Goal: Task Accomplishment & Management: Manage account settings

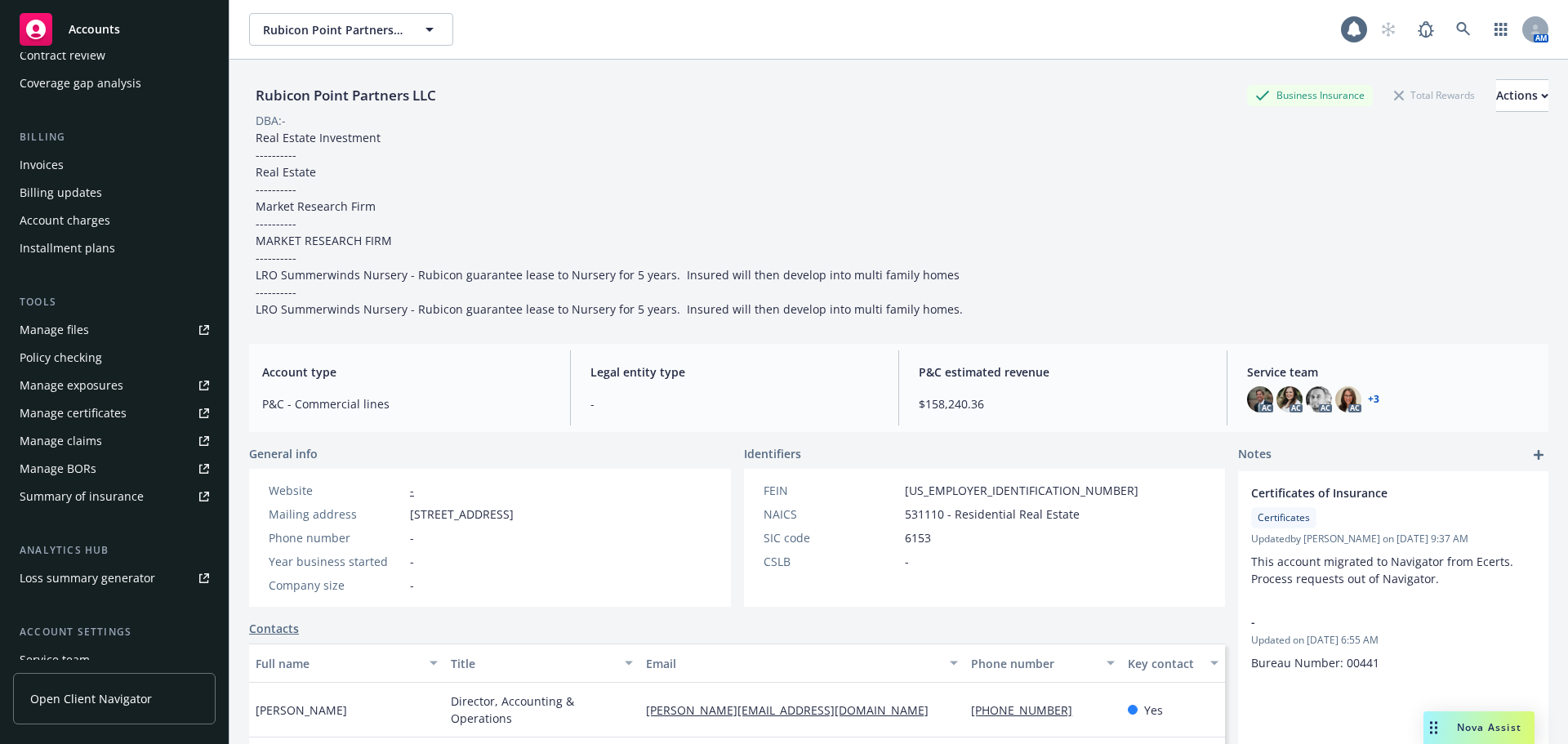
scroll to position [327, 0]
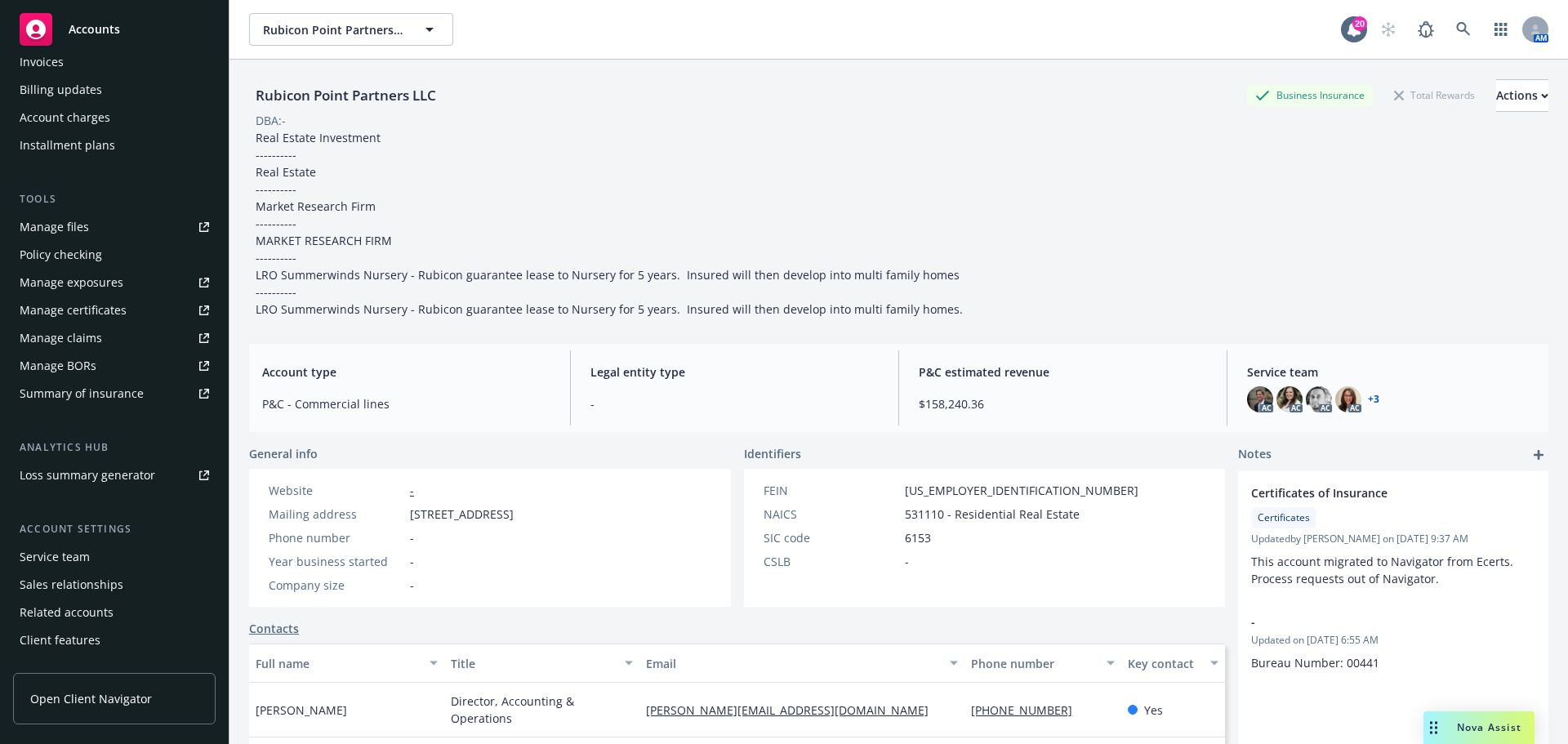
click at [72, 569] on div "Service team" at bounding box center [55, 557] width 70 height 26
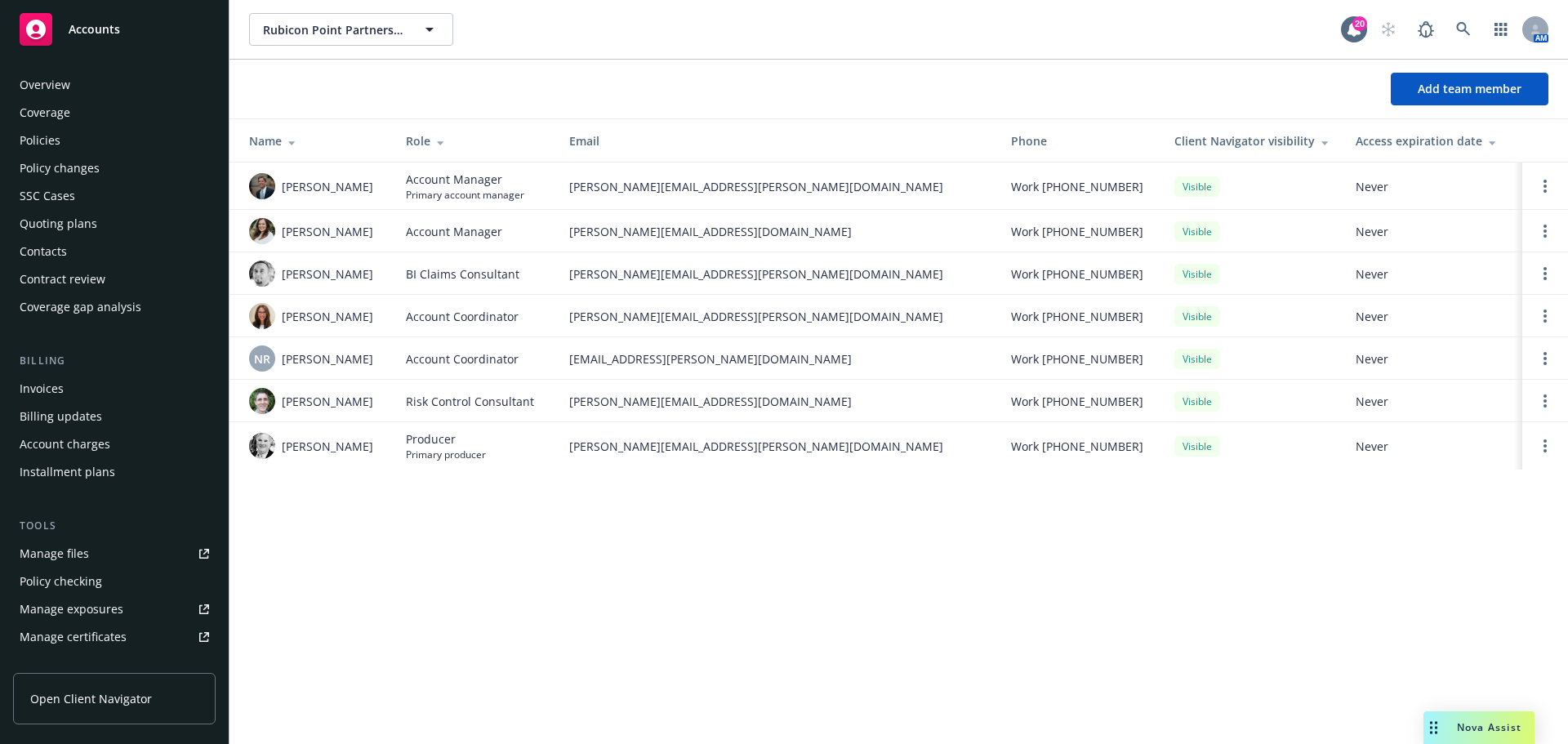
click at [43, 123] on div "Coverage" at bounding box center [45, 112] width 51 height 26
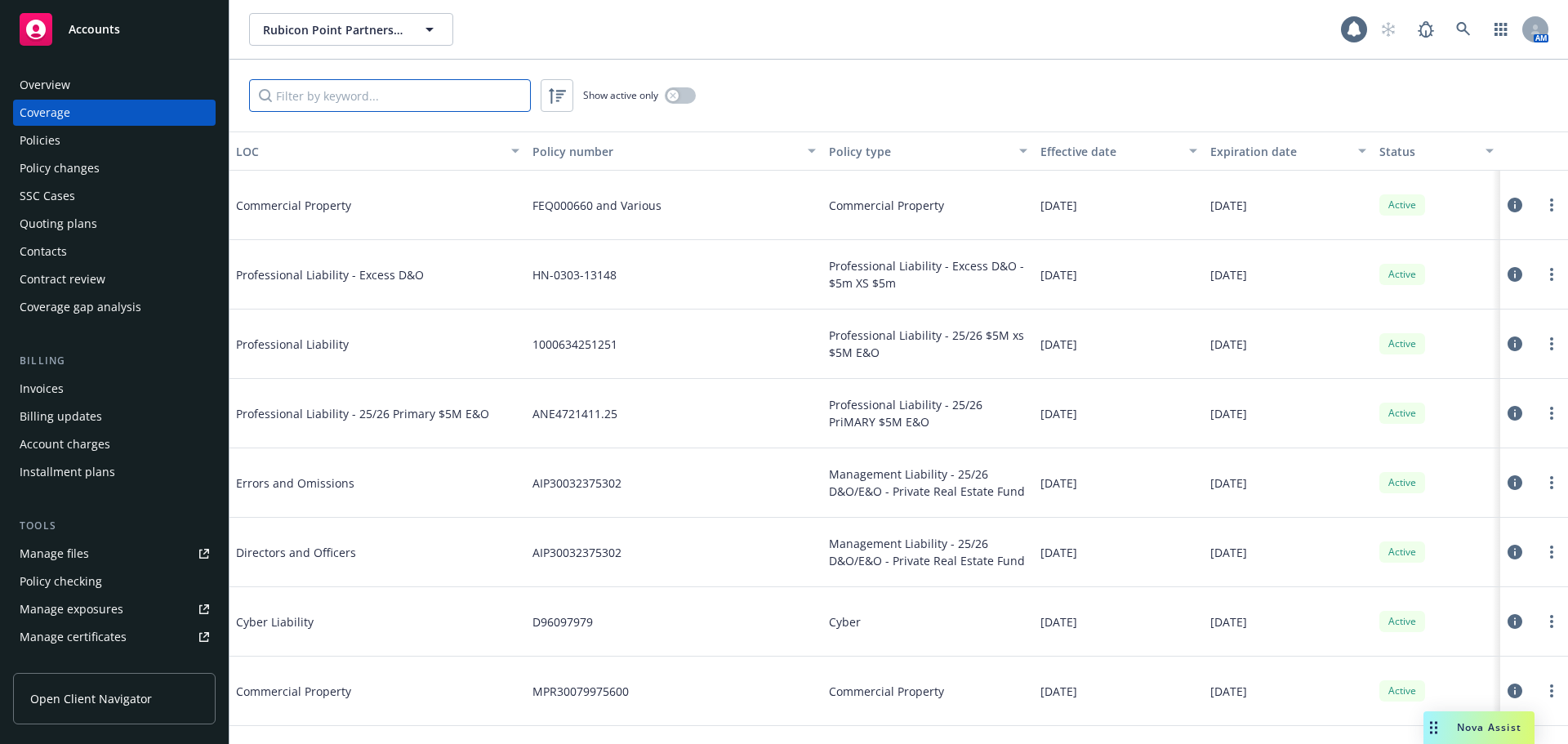
click at [408, 103] on input "Filter by keyword..." at bounding box center [389, 95] width 282 height 32
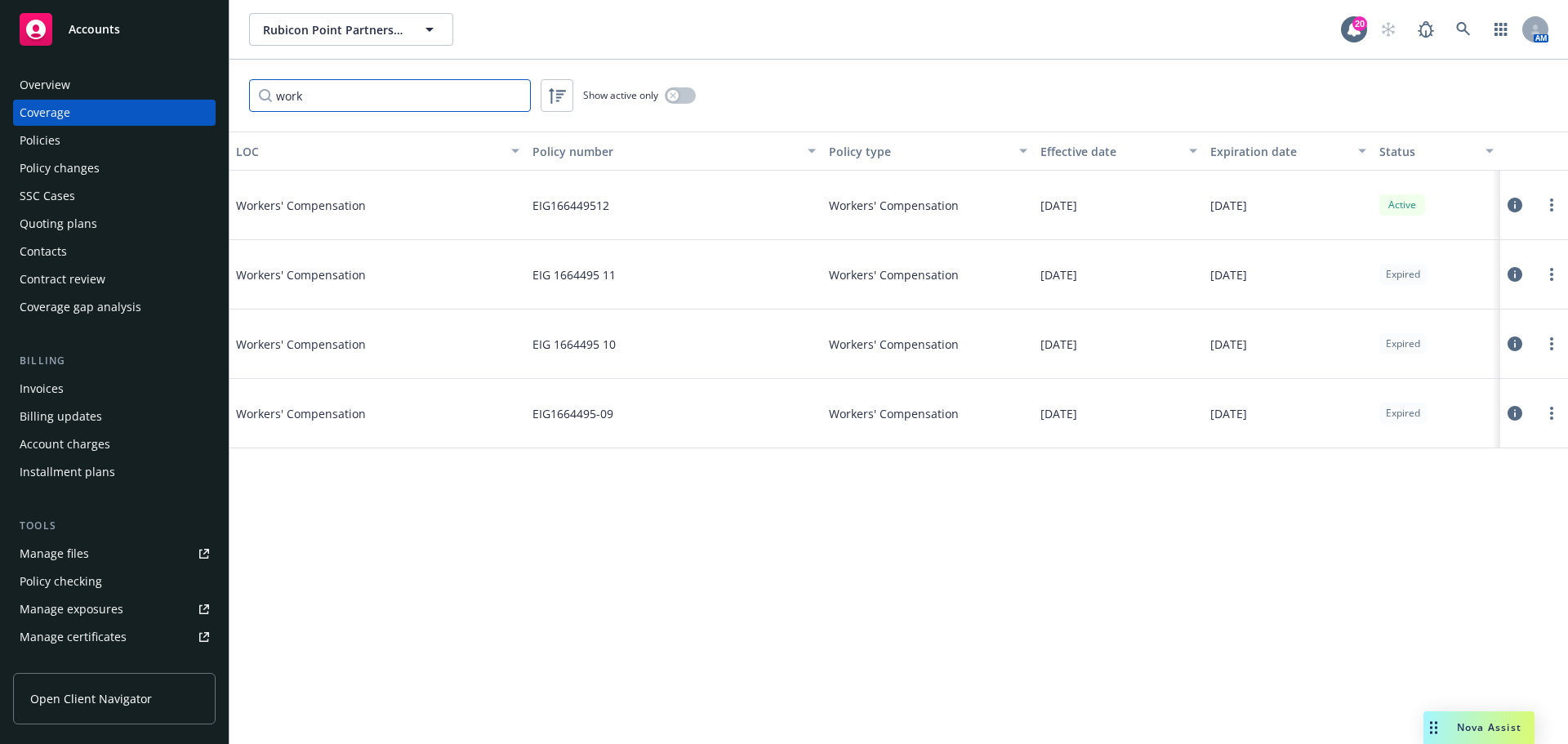
type input "work"
click at [1463, 729] on span "Nova Assist" at bounding box center [1489, 726] width 64 height 14
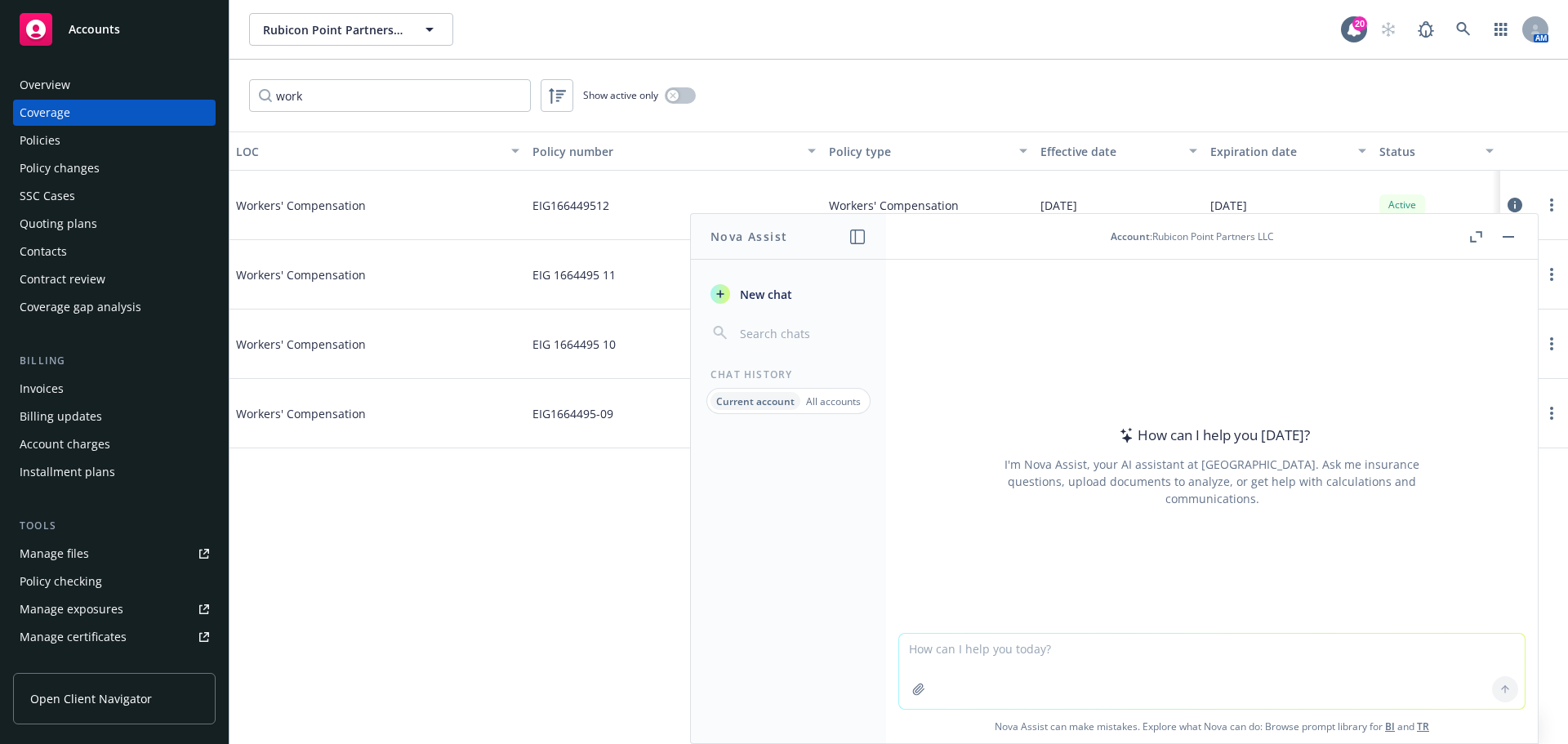
click at [1035, 661] on textarea at bounding box center [1211, 671] width 625 height 75
type textarea "What"
click at [1508, 238] on button "button" at bounding box center [1508, 237] width 20 height 20
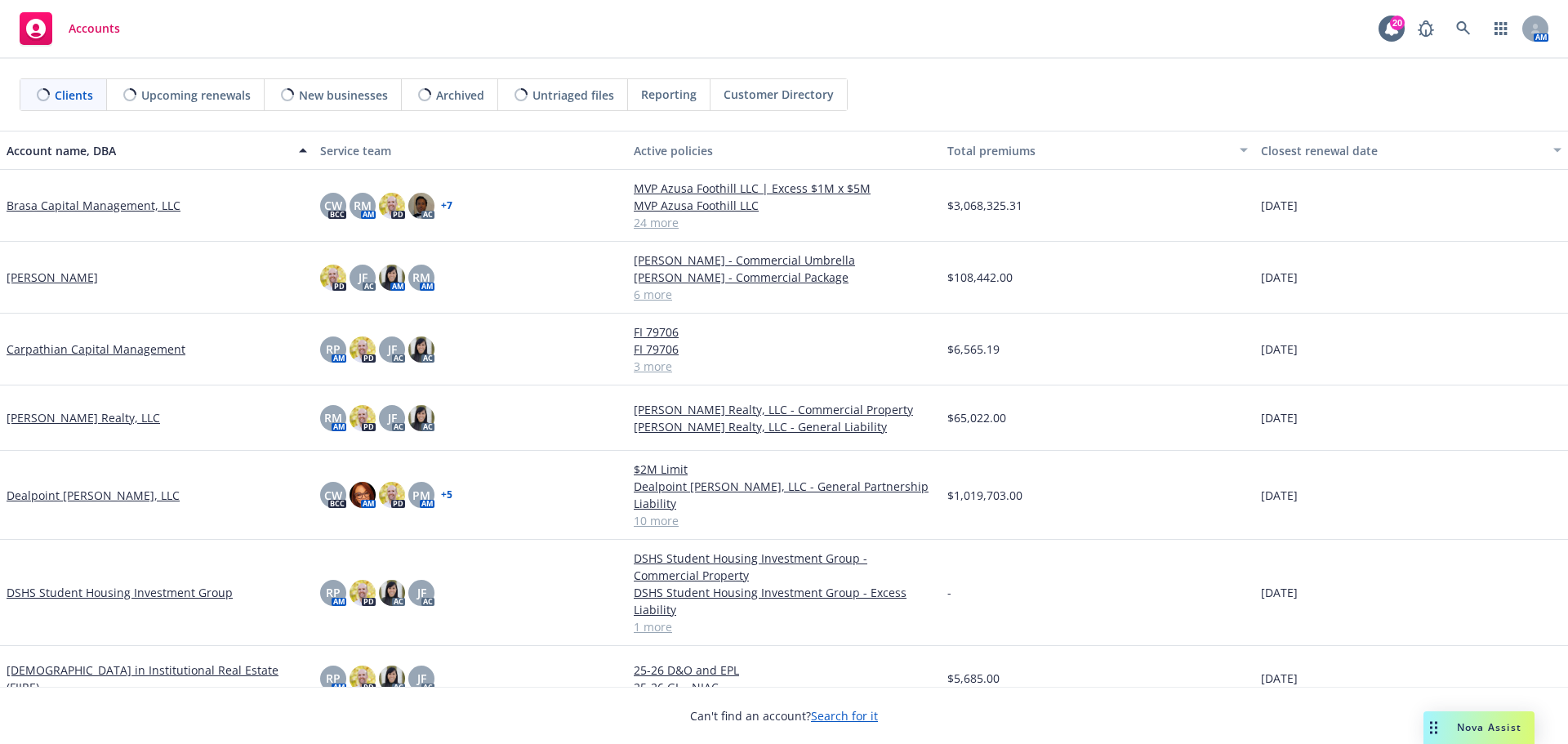
click at [1480, 725] on span "Nova Assist" at bounding box center [1489, 726] width 64 height 14
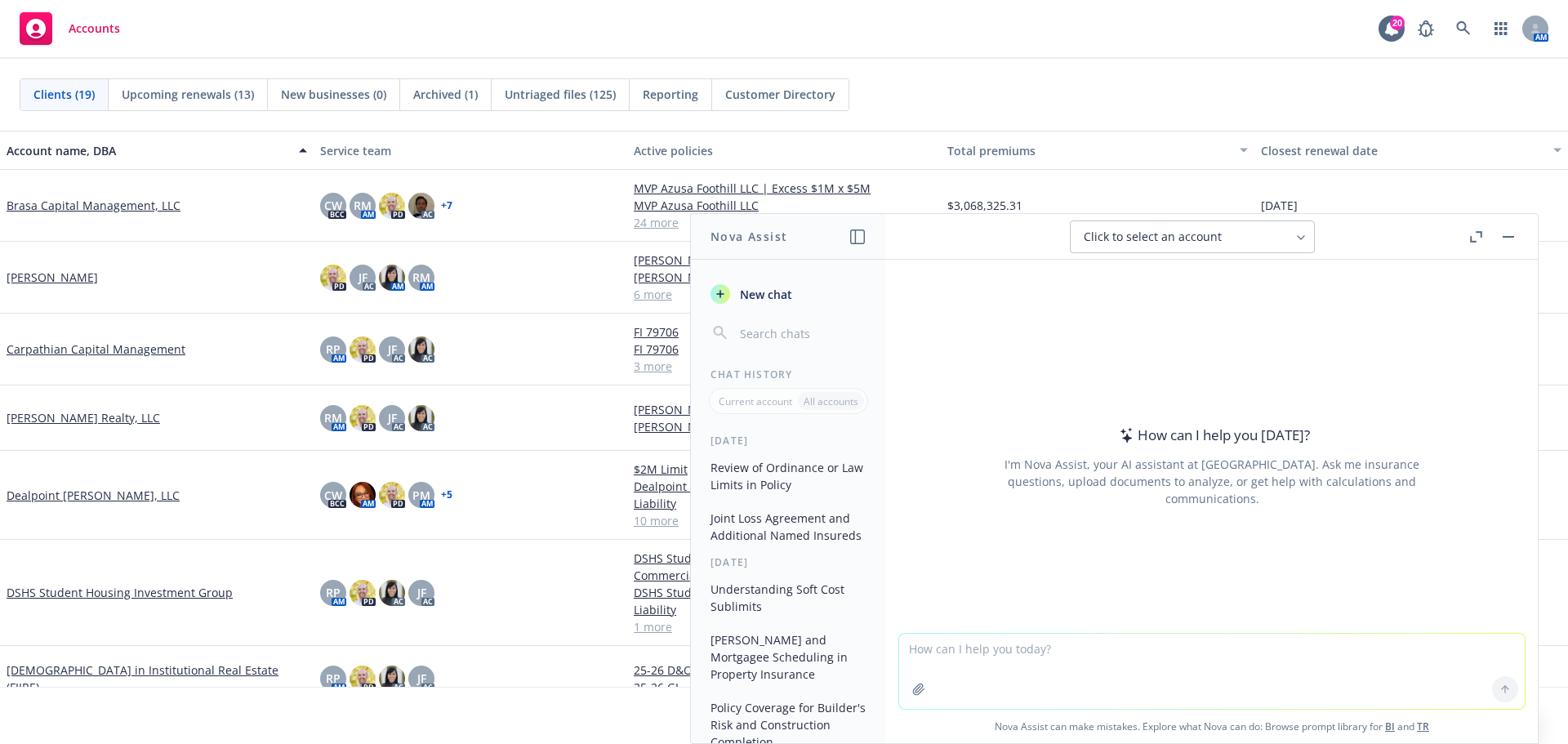
click at [1199, 645] on textarea at bounding box center [1211, 671] width 625 height 75
type textarea "What does transactional insurance mean?"
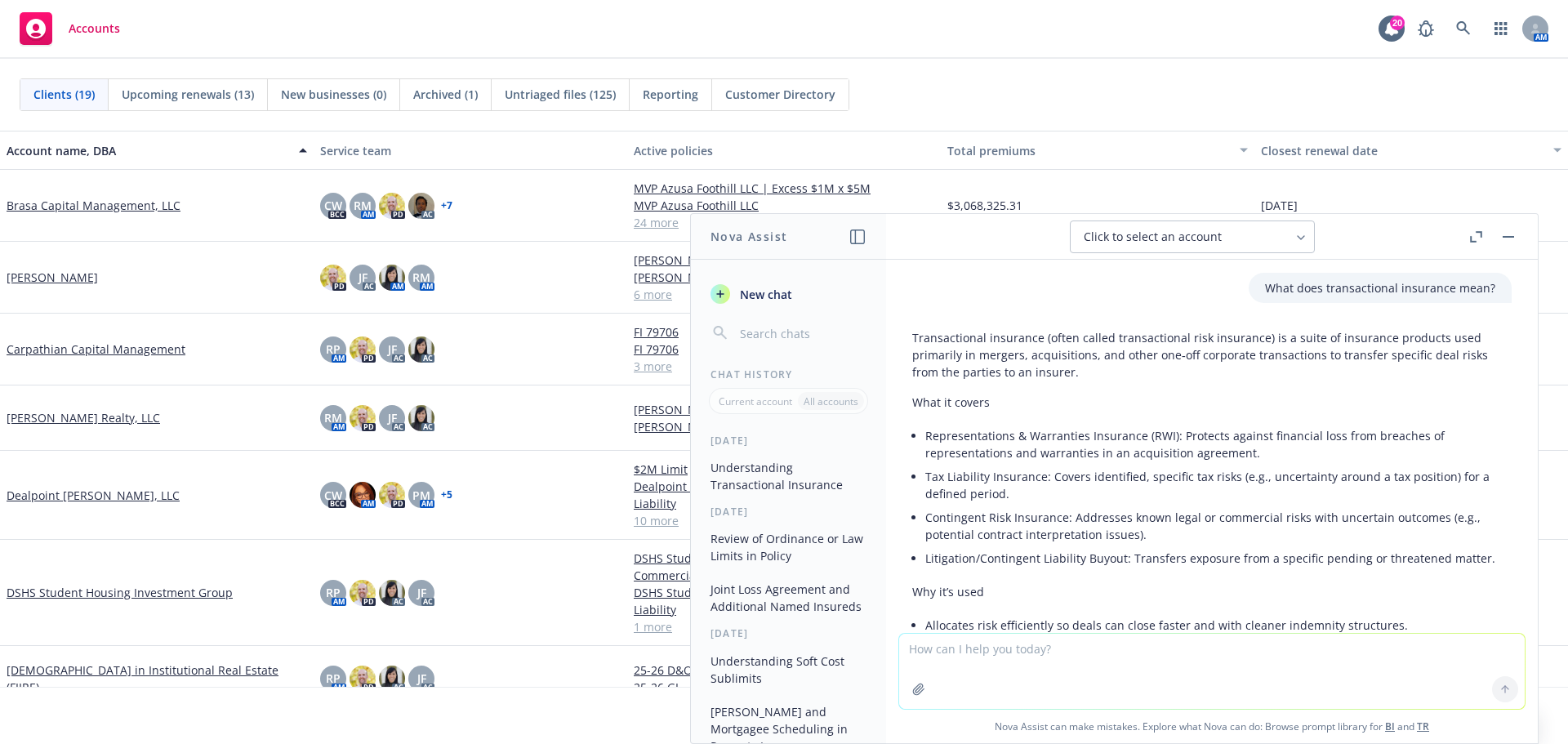
click at [1197, 669] on textarea at bounding box center [1211, 671] width 625 height 75
type textarea "What is"
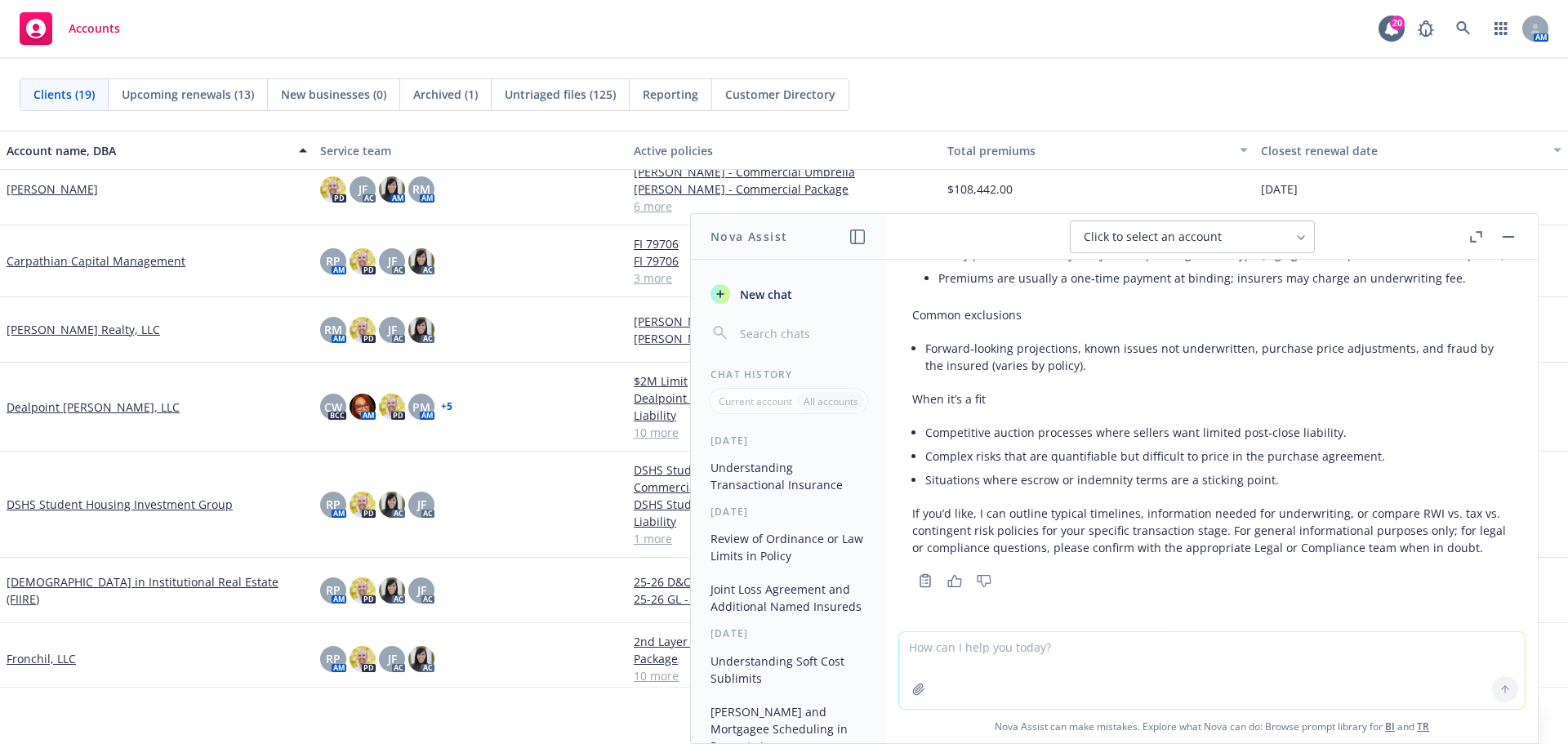
scroll to position [163, 0]
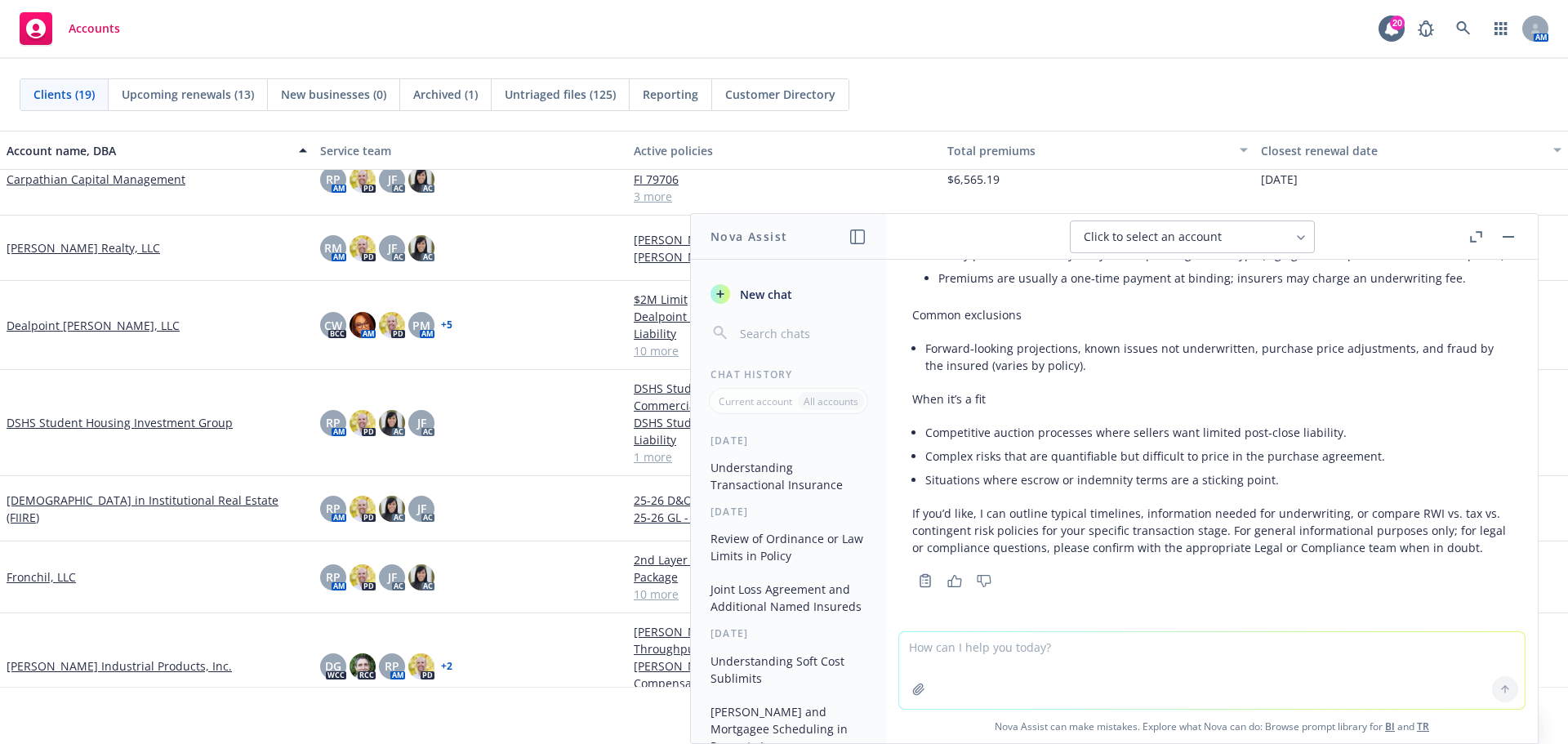
click at [1509, 241] on button "button" at bounding box center [1508, 237] width 20 height 20
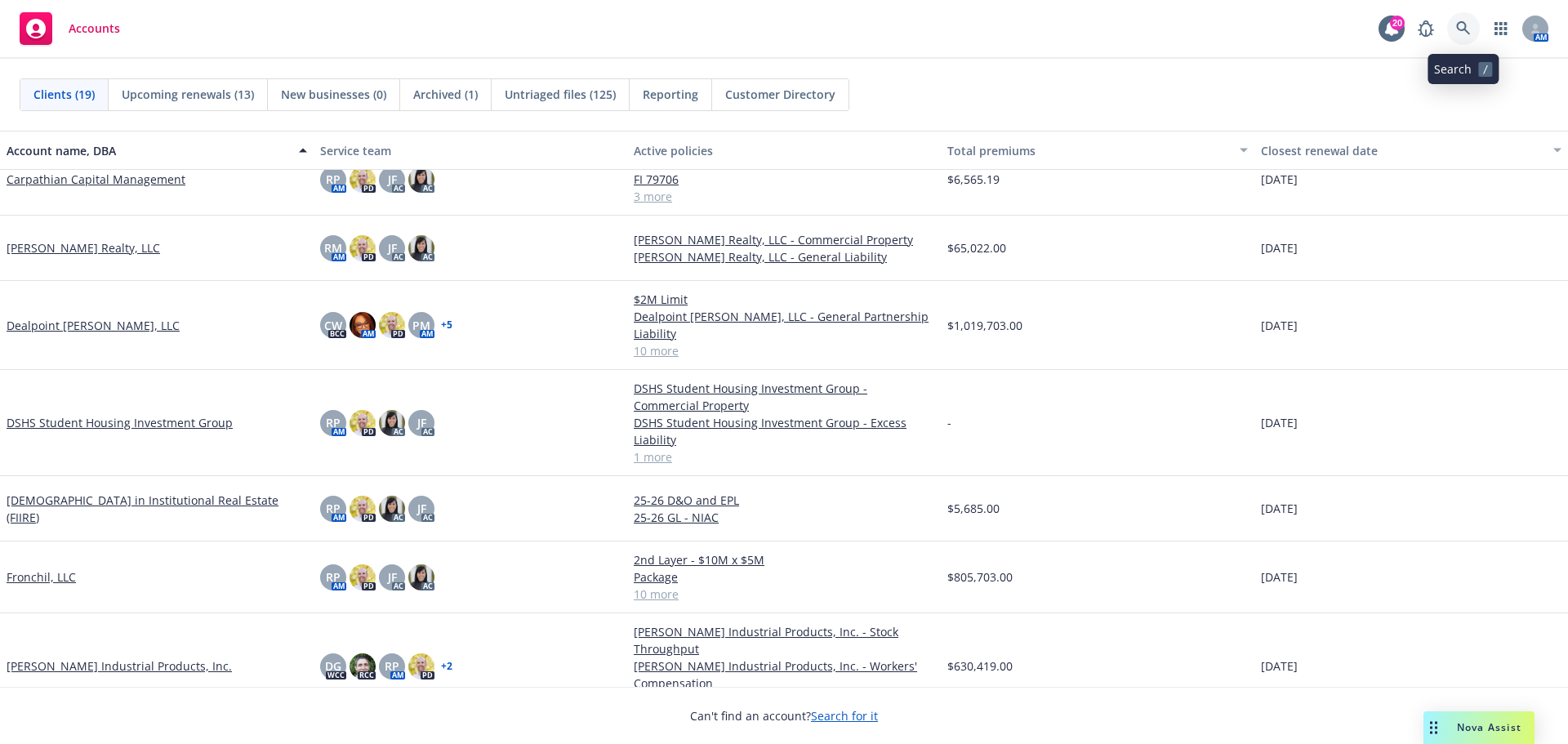
click at [1450, 28] on link at bounding box center [1463, 28] width 32 height 32
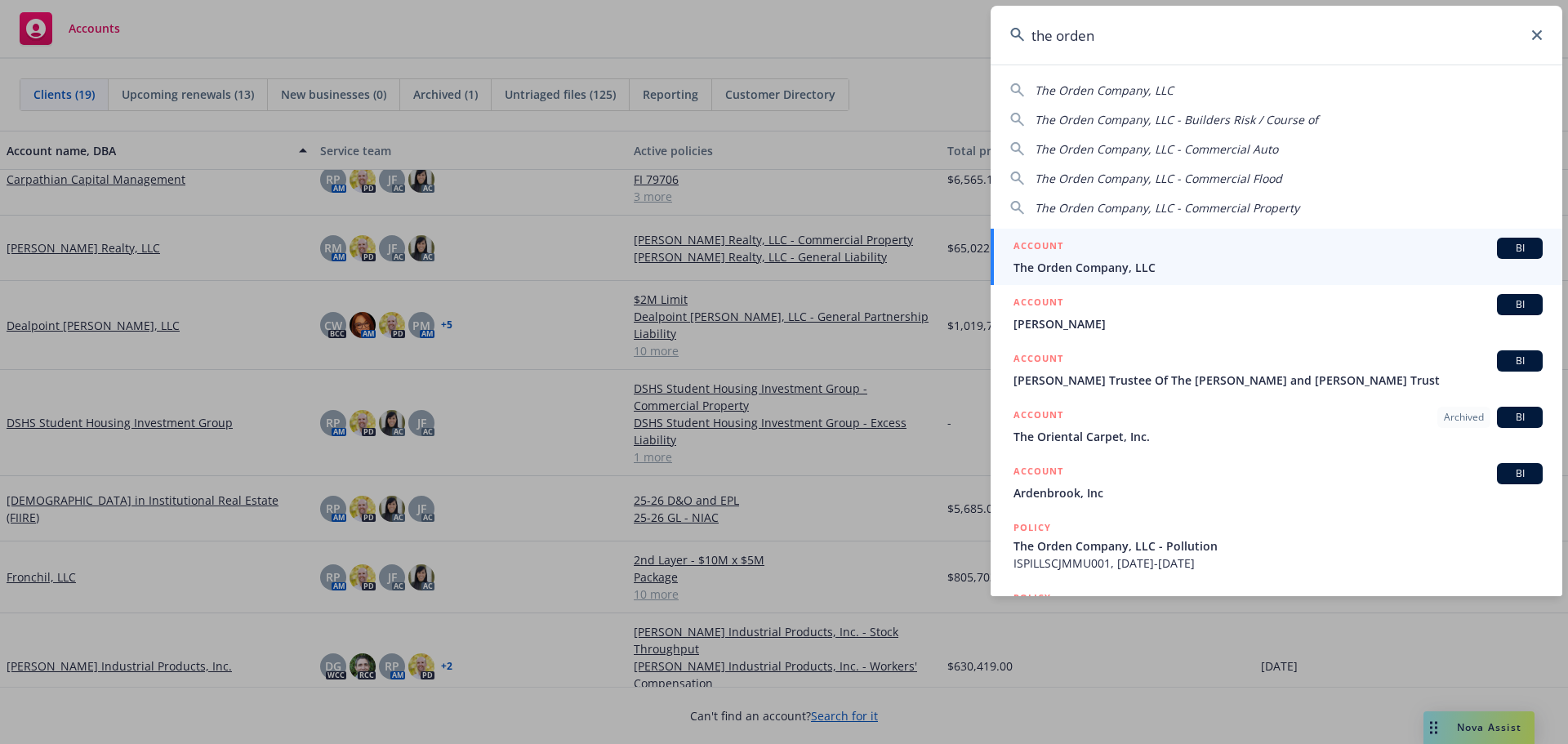
type input "the orden"
click at [1145, 258] on div "ACCOUNT BI" at bounding box center [1277, 249] width 529 height 21
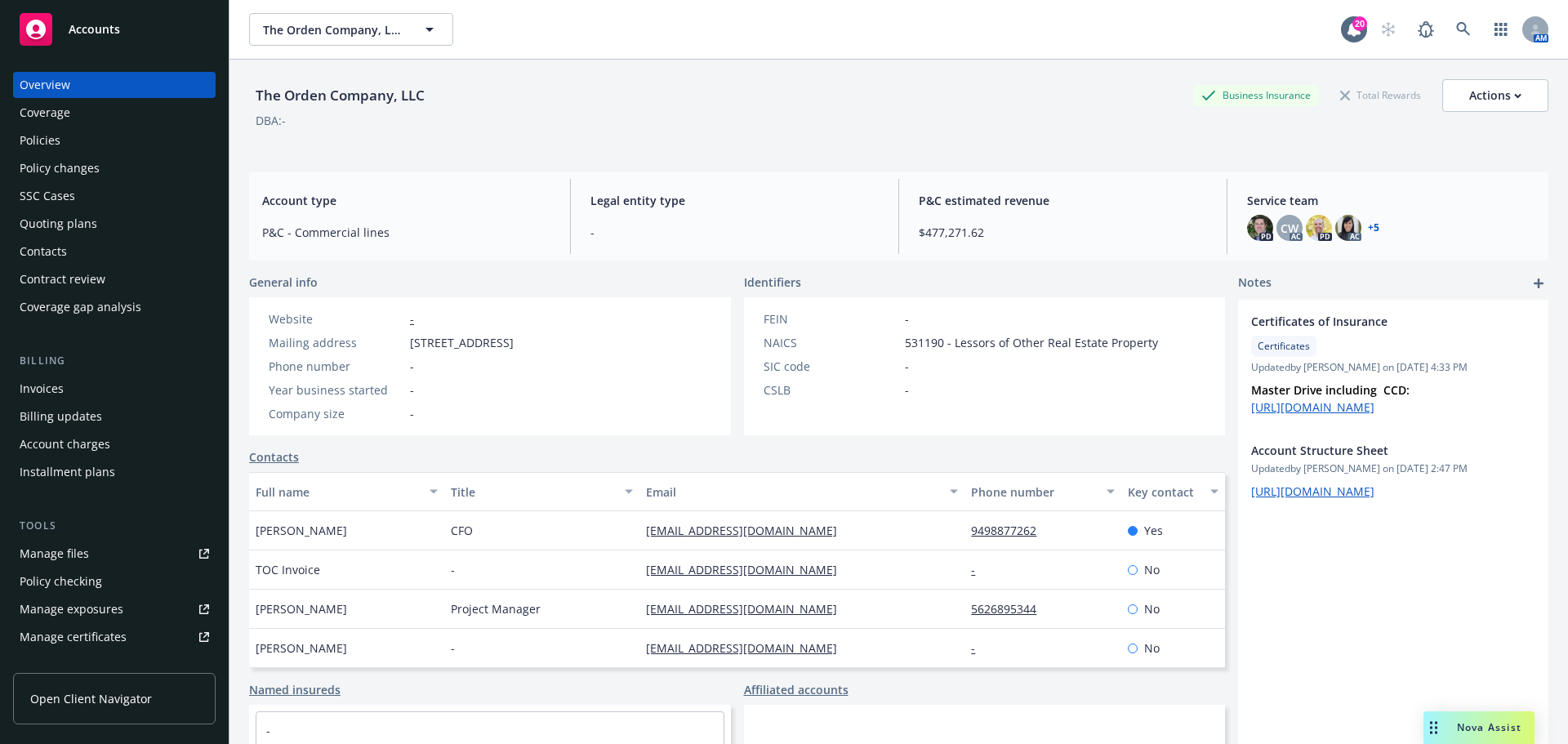
click at [44, 201] on div "SSC Cases" at bounding box center [47, 196] width 56 height 26
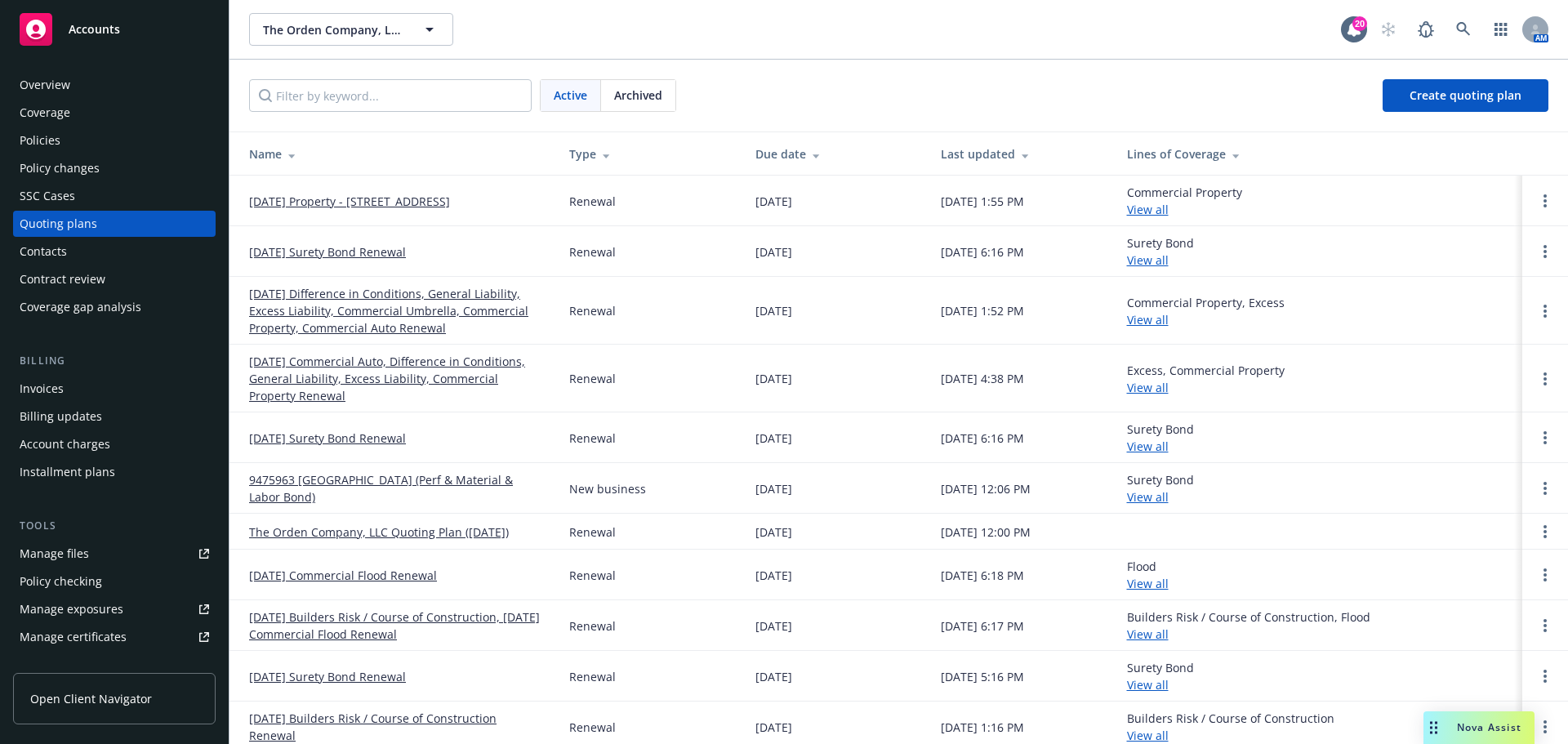
click at [412, 201] on link "10/30/25 Property - 5000 Populus Drive" at bounding box center [349, 202] width 201 height 18
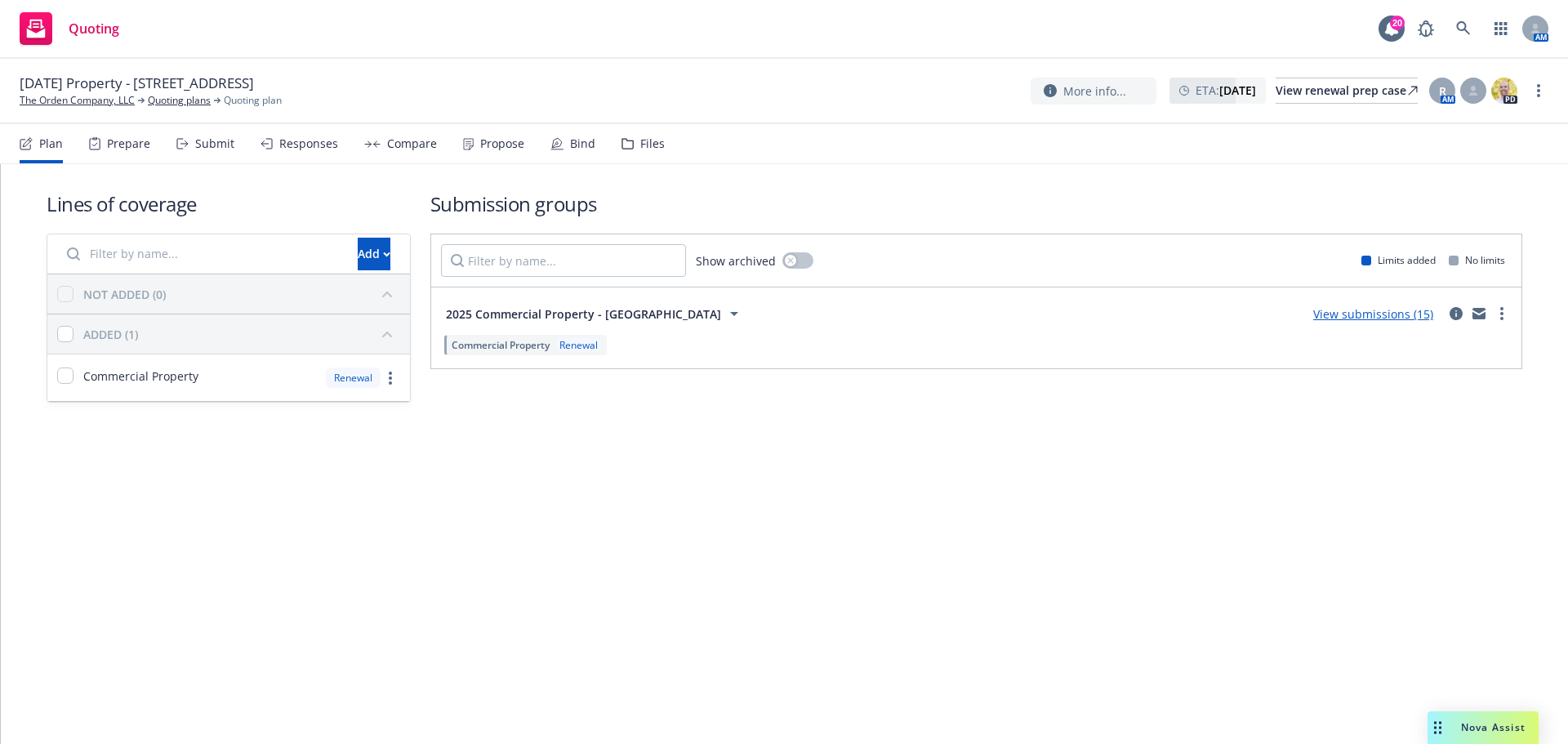
click at [1416, 303] on div "View submissions (15)" at bounding box center [1372, 313] width 139 height 20
click at [1407, 308] on link "View submissions (15)" at bounding box center [1372, 314] width 120 height 16
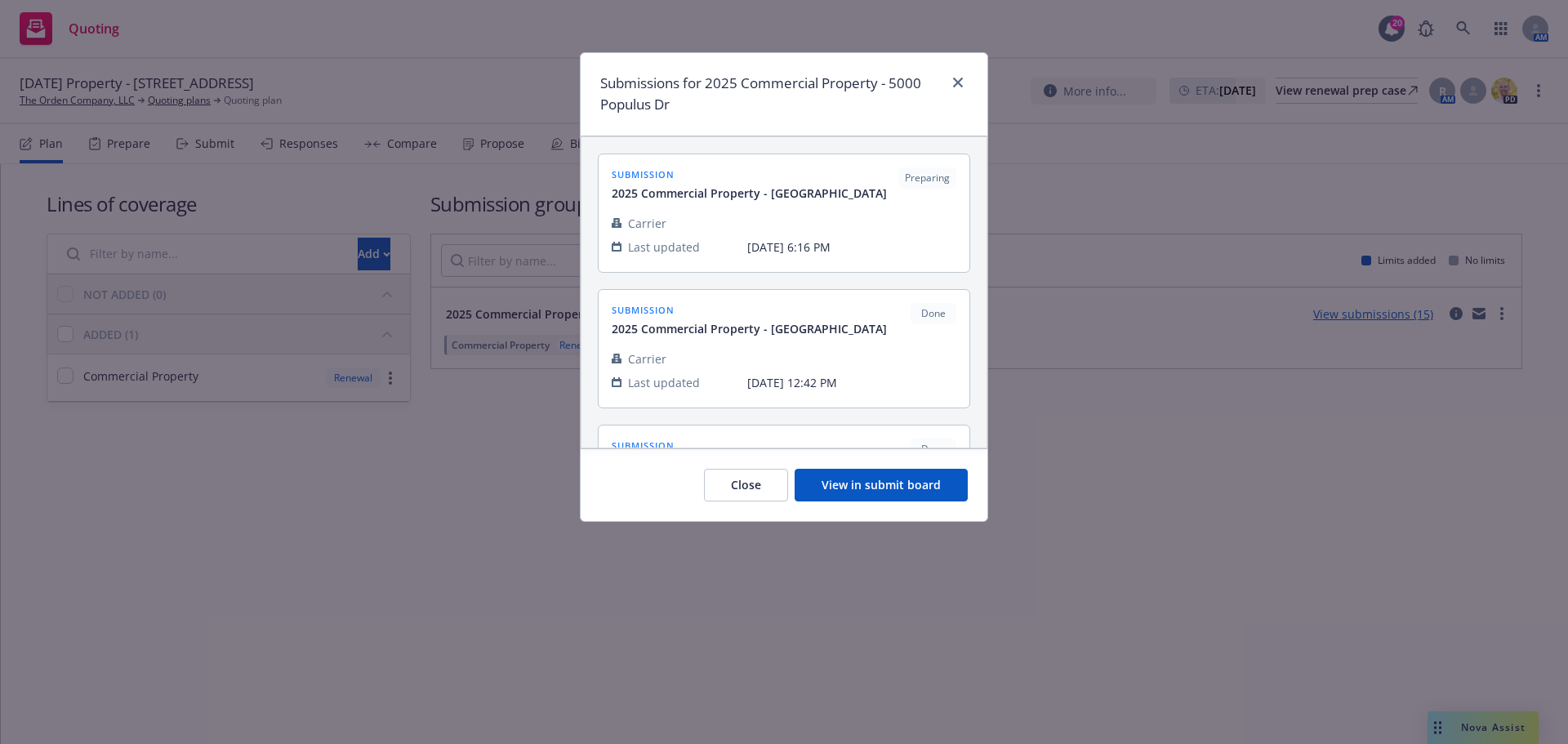
click at [896, 489] on button "View in submit board" at bounding box center [881, 485] width 173 height 32
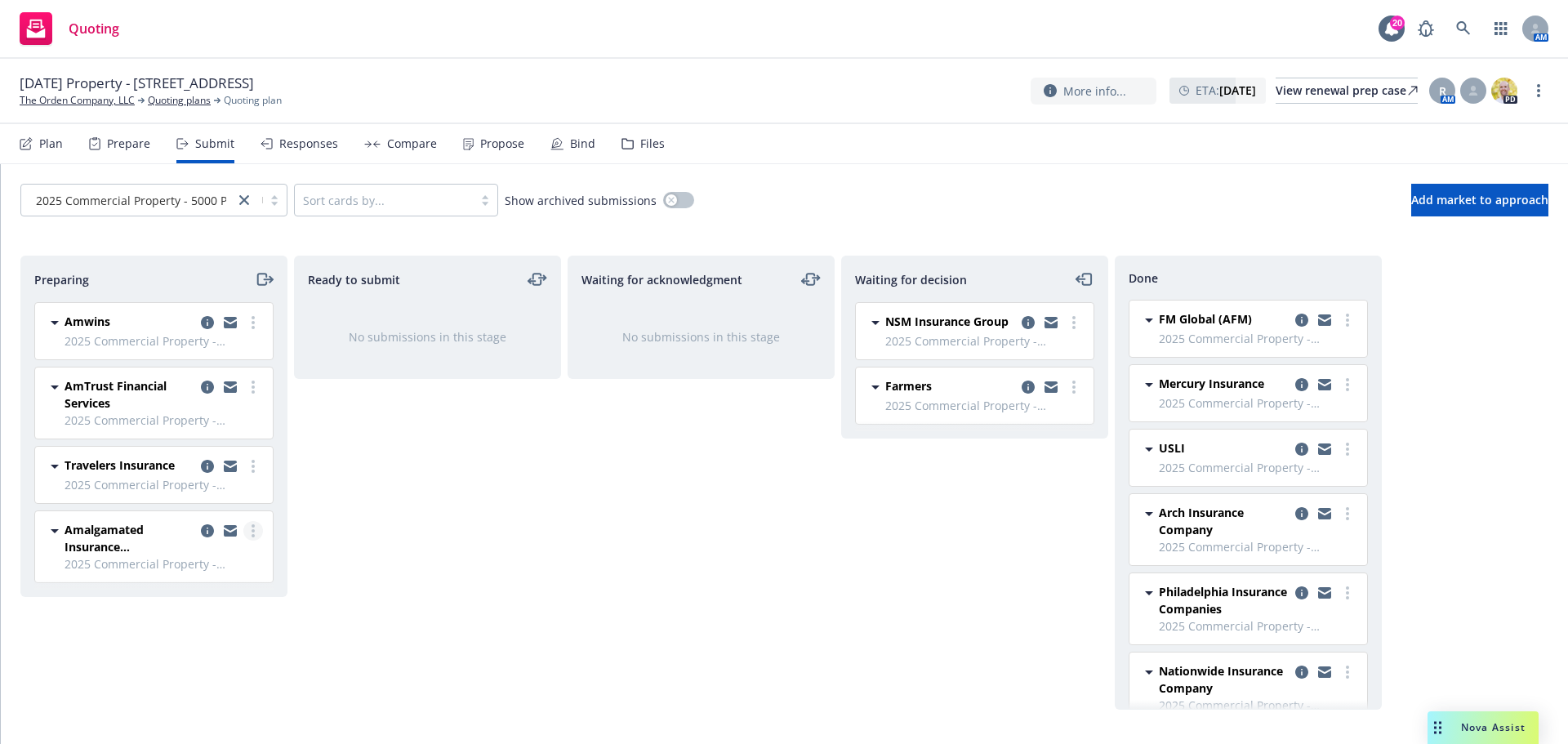
click at [255, 534] on link "more" at bounding box center [253, 530] width 20 height 20
click at [198, 429] on span "Add declined decision" at bounding box center [178, 432] width 161 height 16
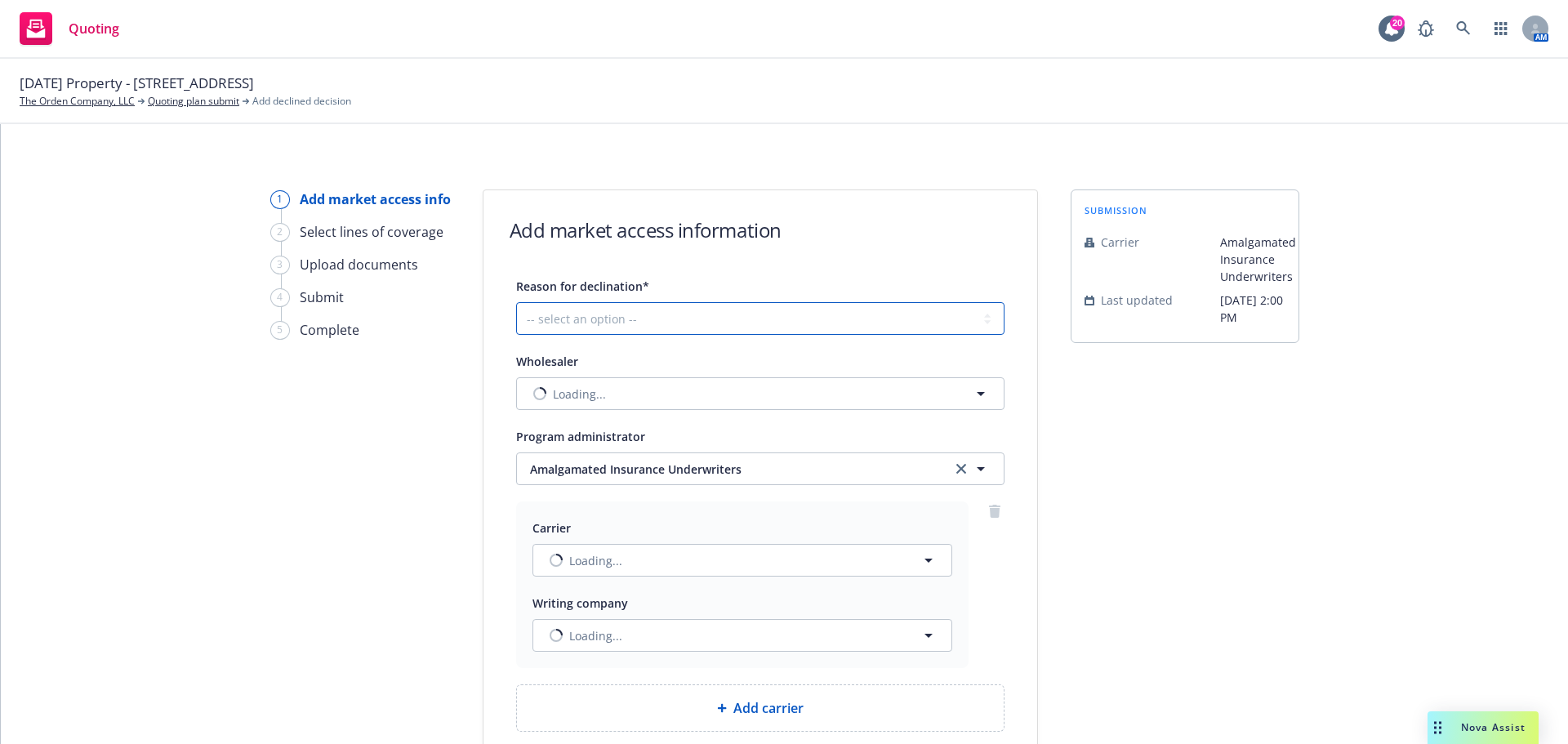
click at [618, 314] on select "-- select an option -- Cannot compete with other markets Carrier non-renewed Ca…" at bounding box center [760, 318] width 489 height 32
select select "DOES_NOT_FIT_UNDERWRITER_APPETITE"
click at [516, 302] on select "-- select an option -- Cannot compete with other markets Carrier non-renewed Ca…" at bounding box center [760, 318] width 489 height 32
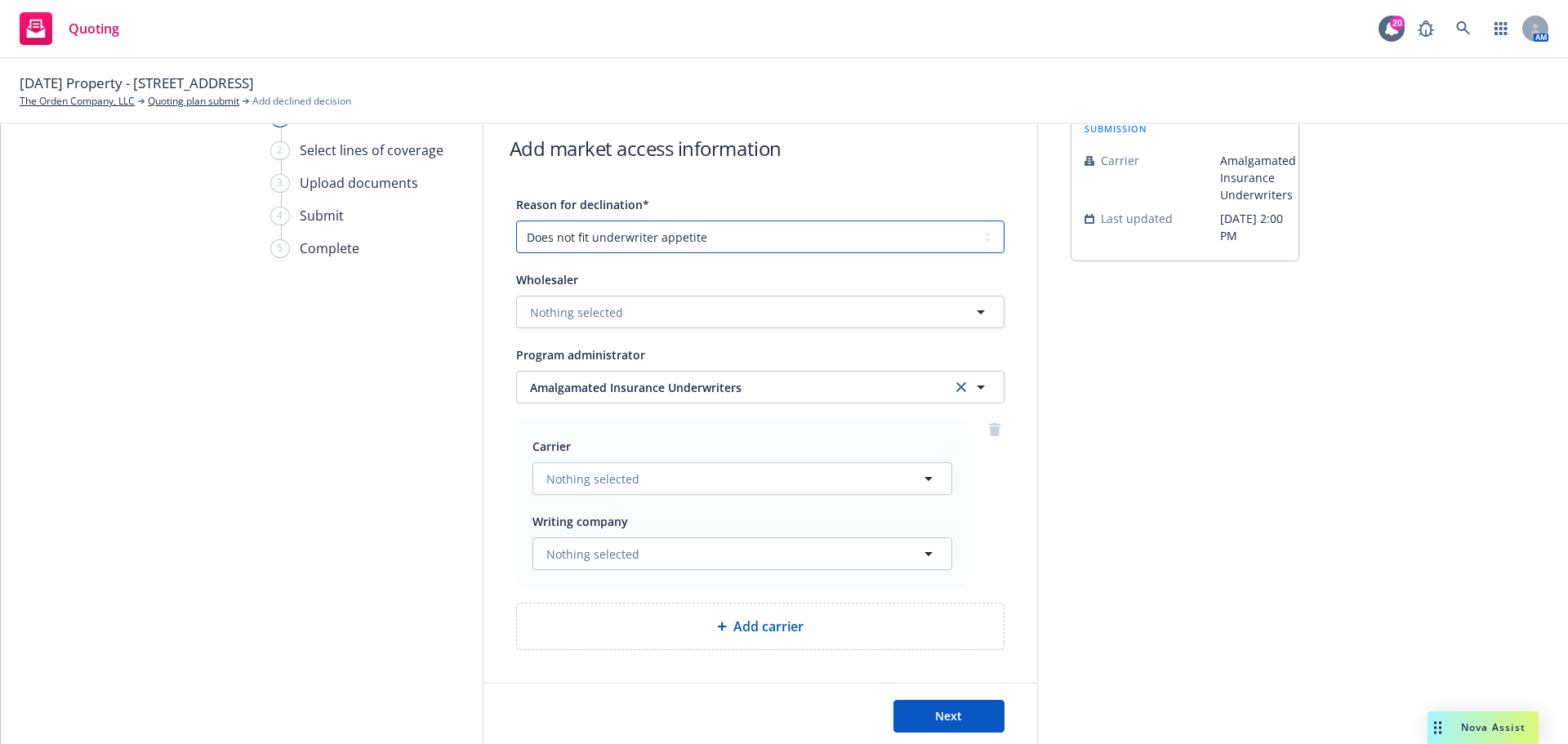
scroll to position [153, 0]
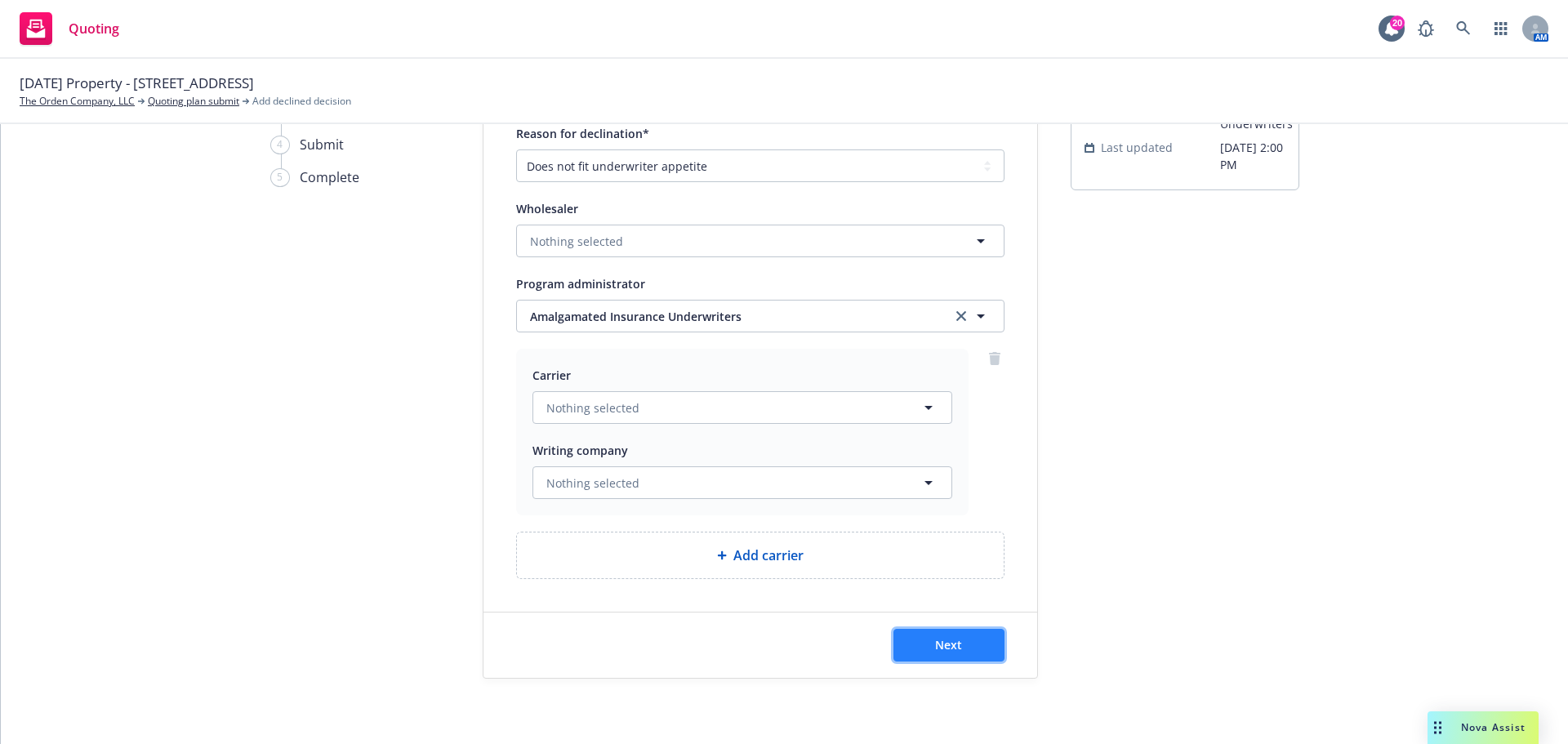
click at [960, 657] on button "Next" at bounding box center [949, 645] width 111 height 32
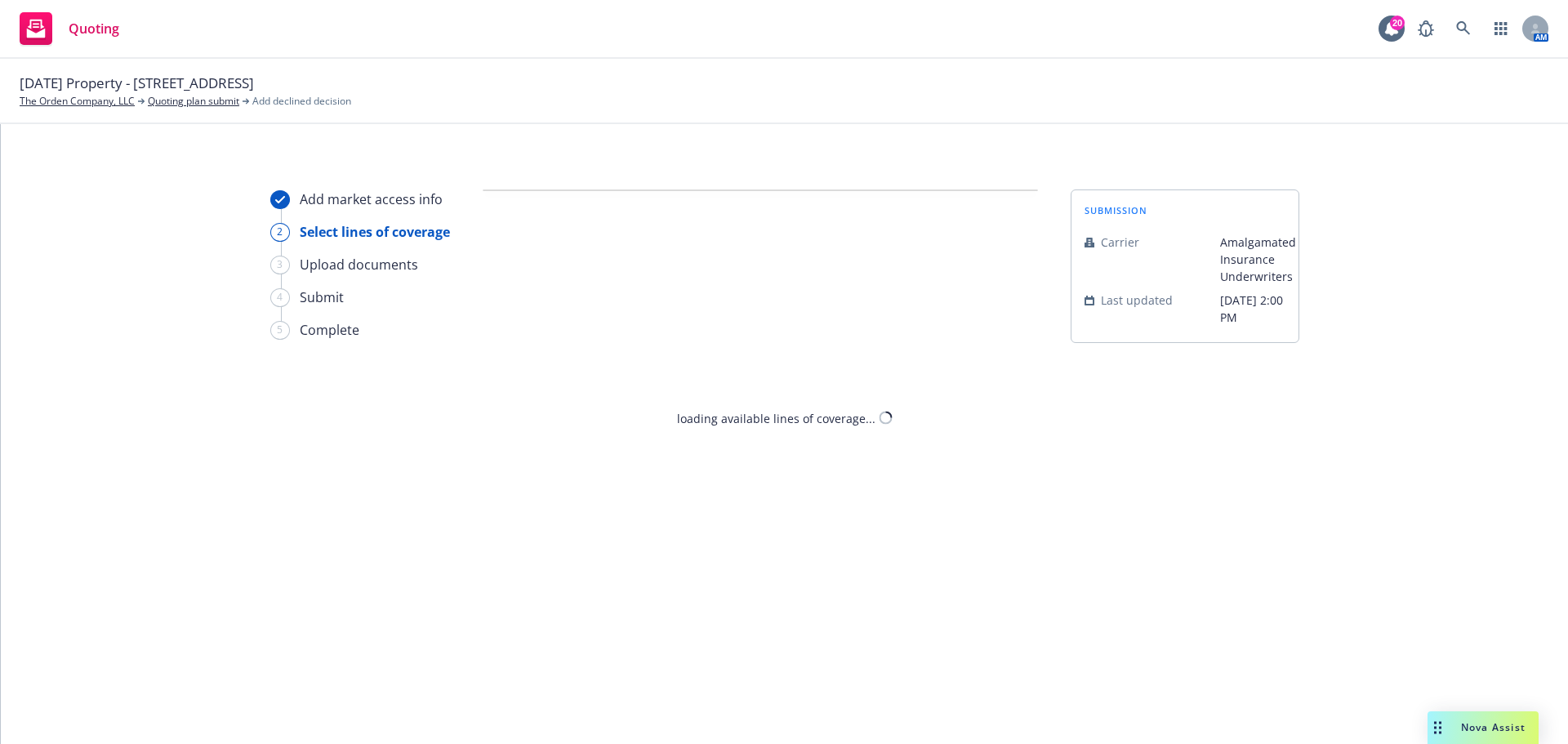
scroll to position [0, 0]
select select "DOES_NOT_FIT_UNDERWRITER_APPETITE"
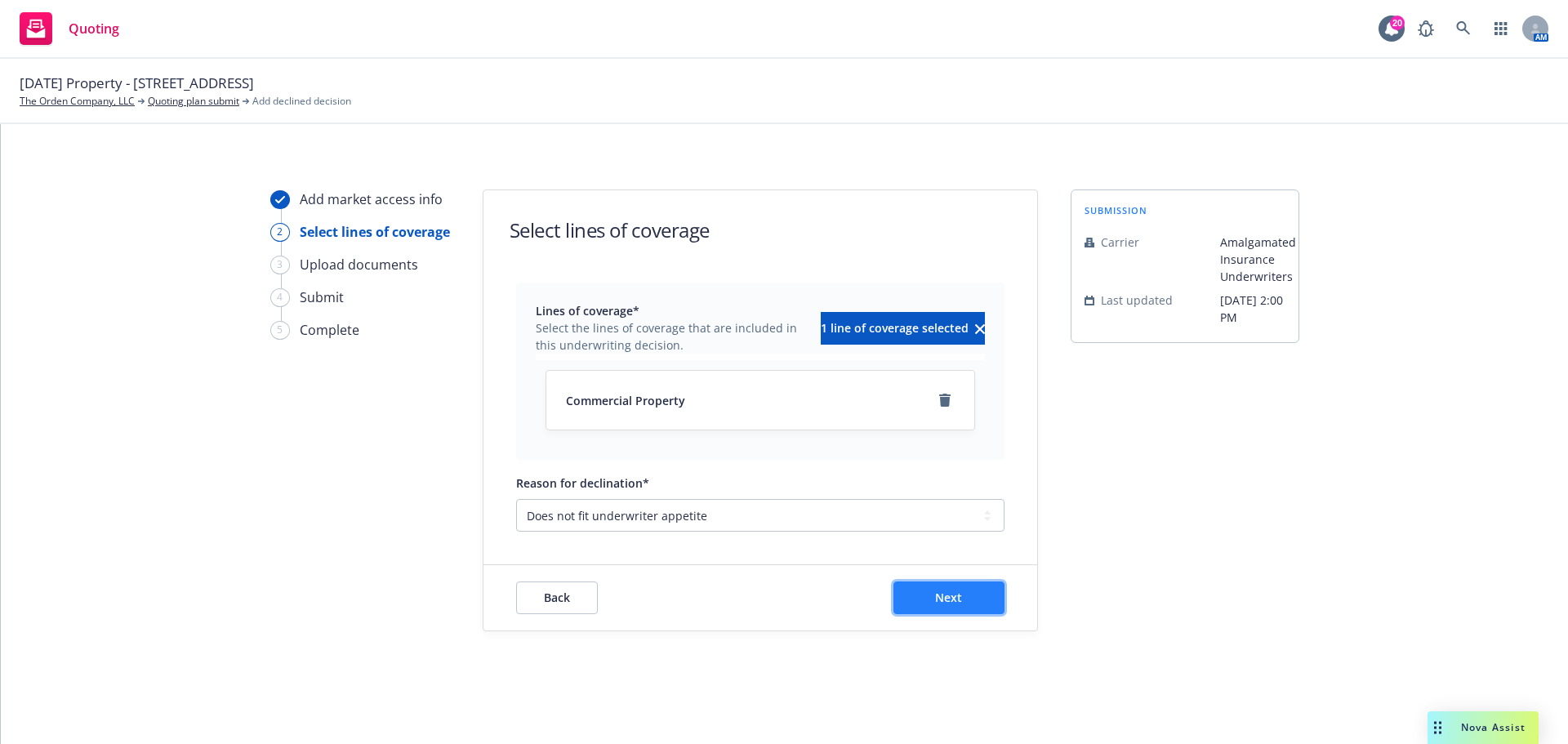
click at [942, 599] on span "Next" at bounding box center [949, 597] width 27 height 16
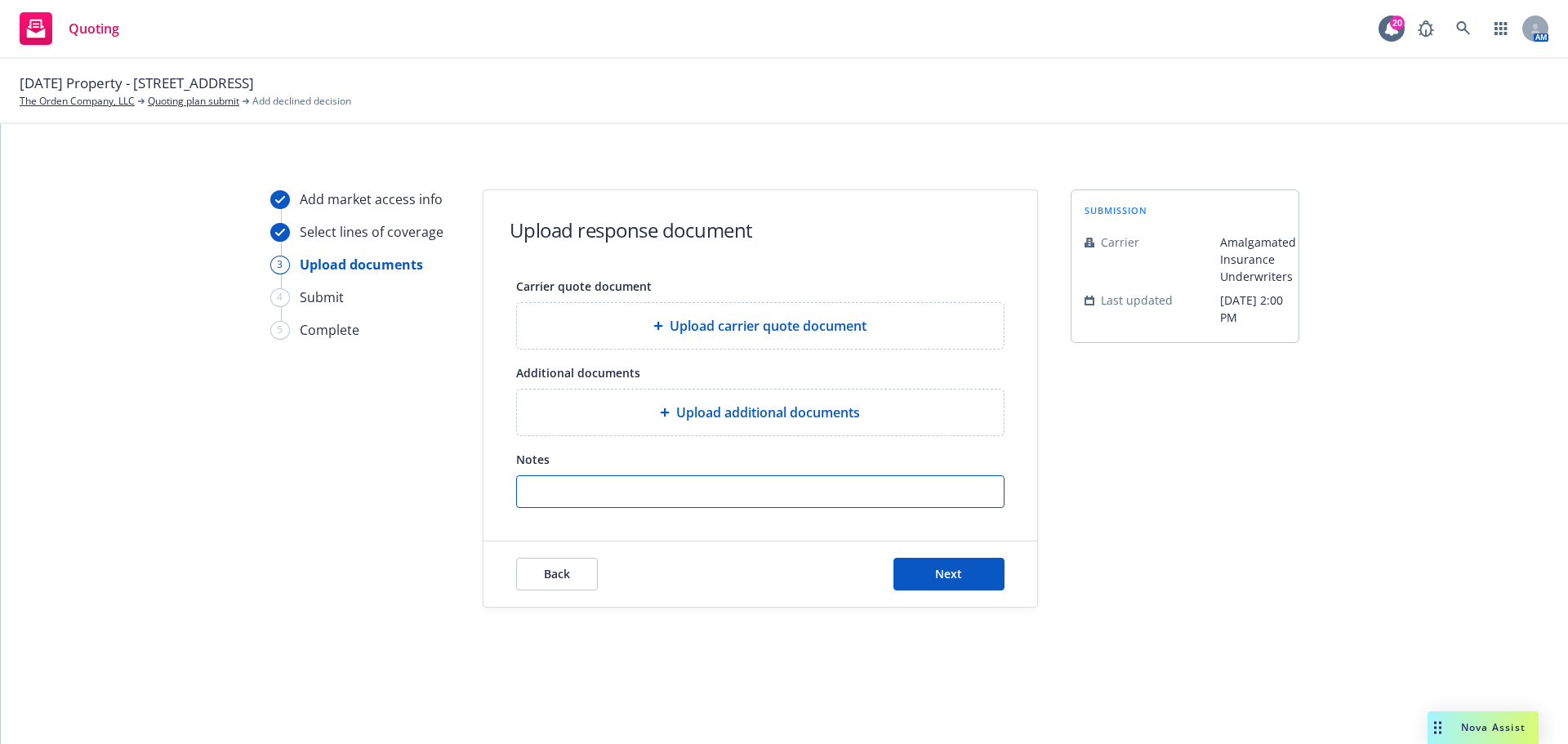
click at [709, 502] on input "Notes" at bounding box center [760, 491] width 487 height 31
paste input "Unfortunately this is tier 1 which we can only write hotels/motels."
type input "Unfortunately this is tier 1 which we can only write hotels/motels."
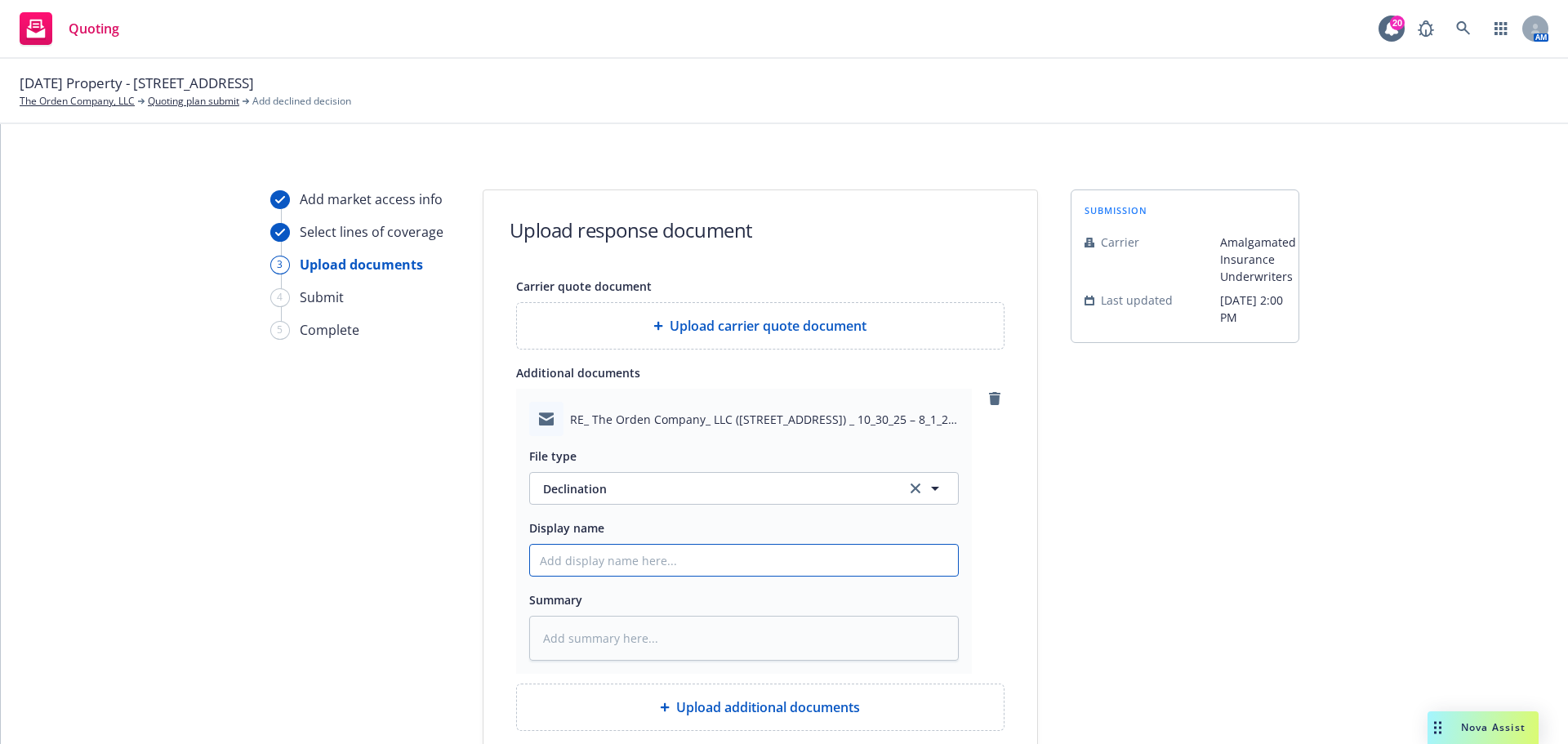
click at [610, 550] on input "Display name" at bounding box center [743, 560] width 428 height 31
type textarea "x"
type input "A"
type textarea "x"
type input "AI"
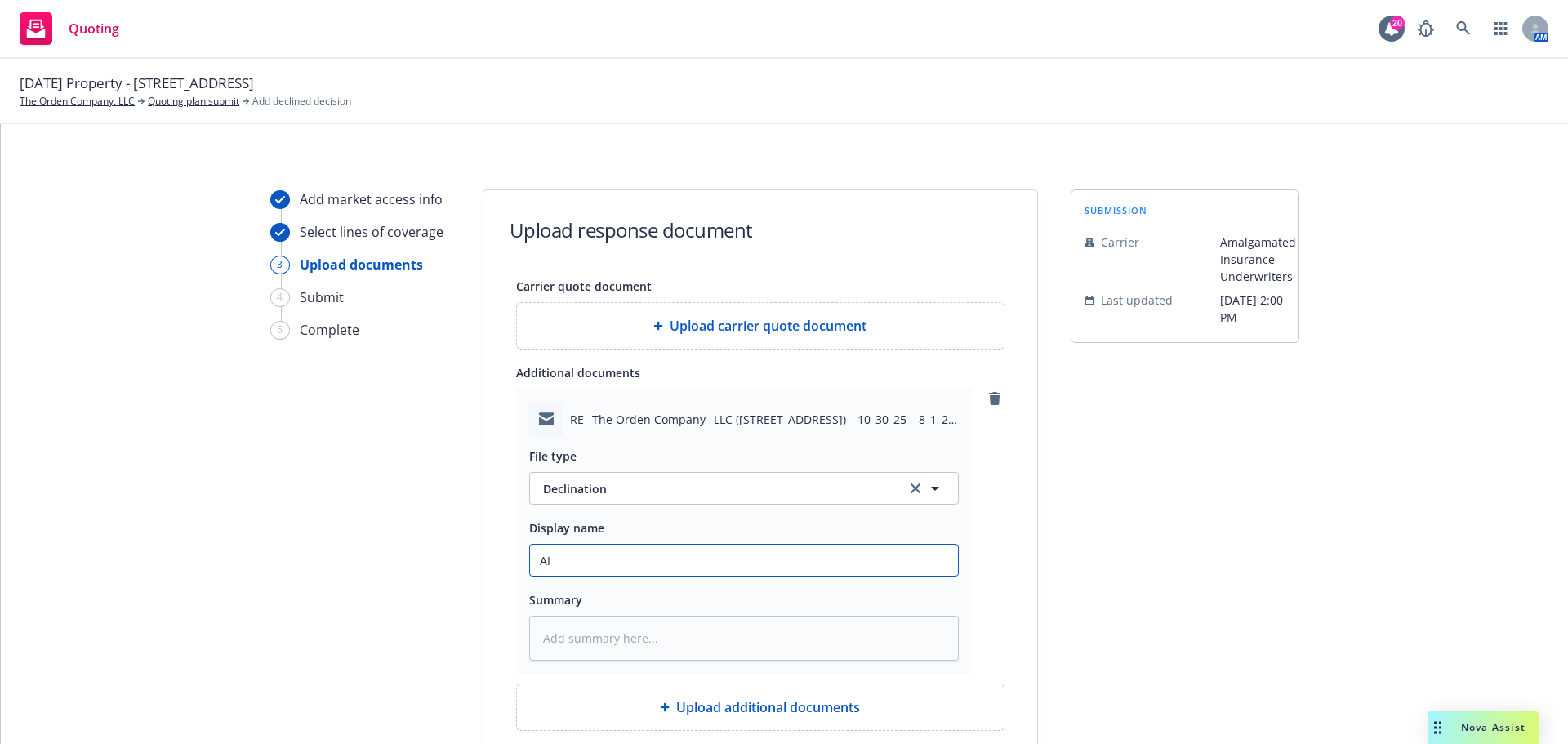
type textarea "x"
type input "AIU"
type textarea "x"
type input "AIU"
type textarea "x"
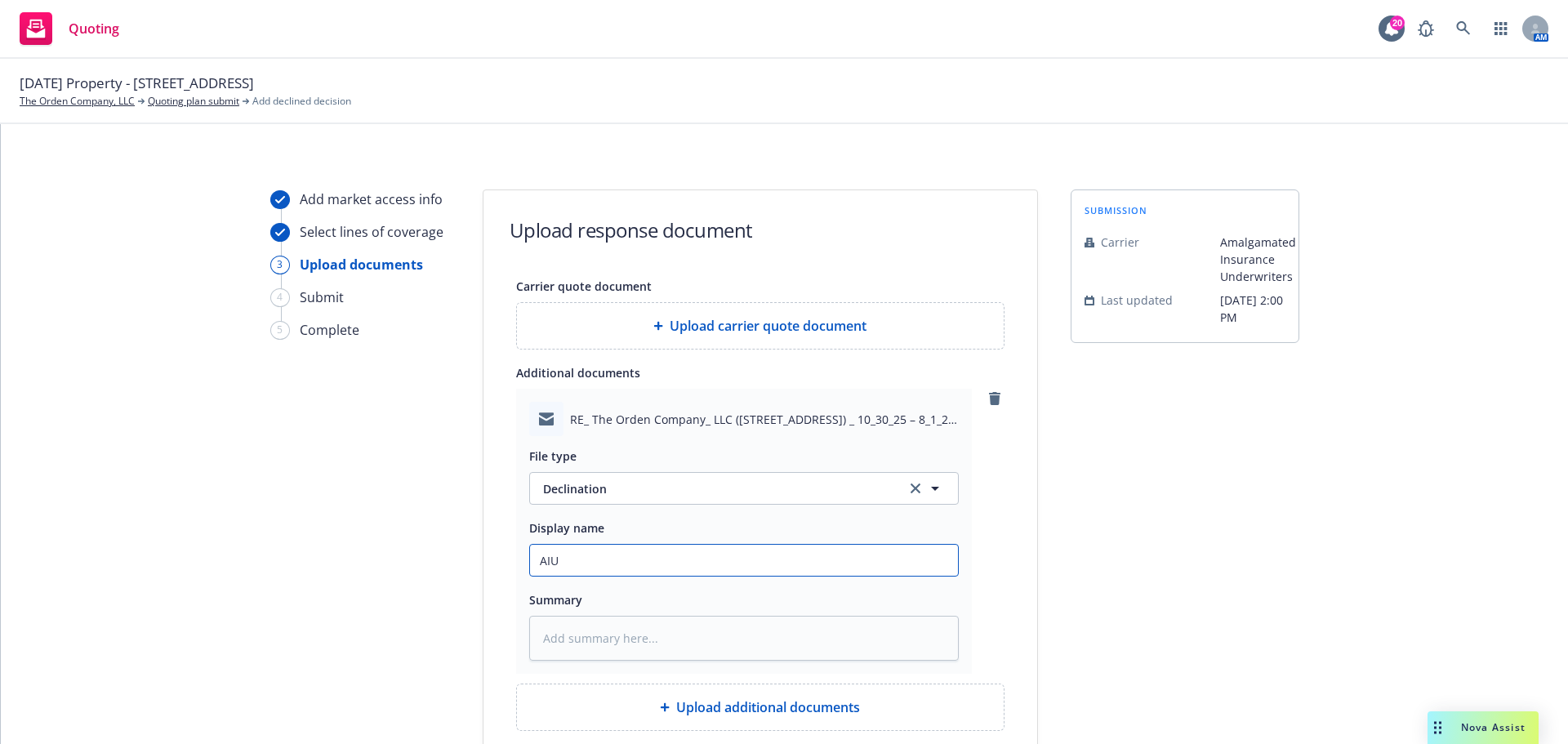
type input "AIU D"
type textarea "x"
type input "AIU De"
type textarea "x"
type input "AIU Dec"
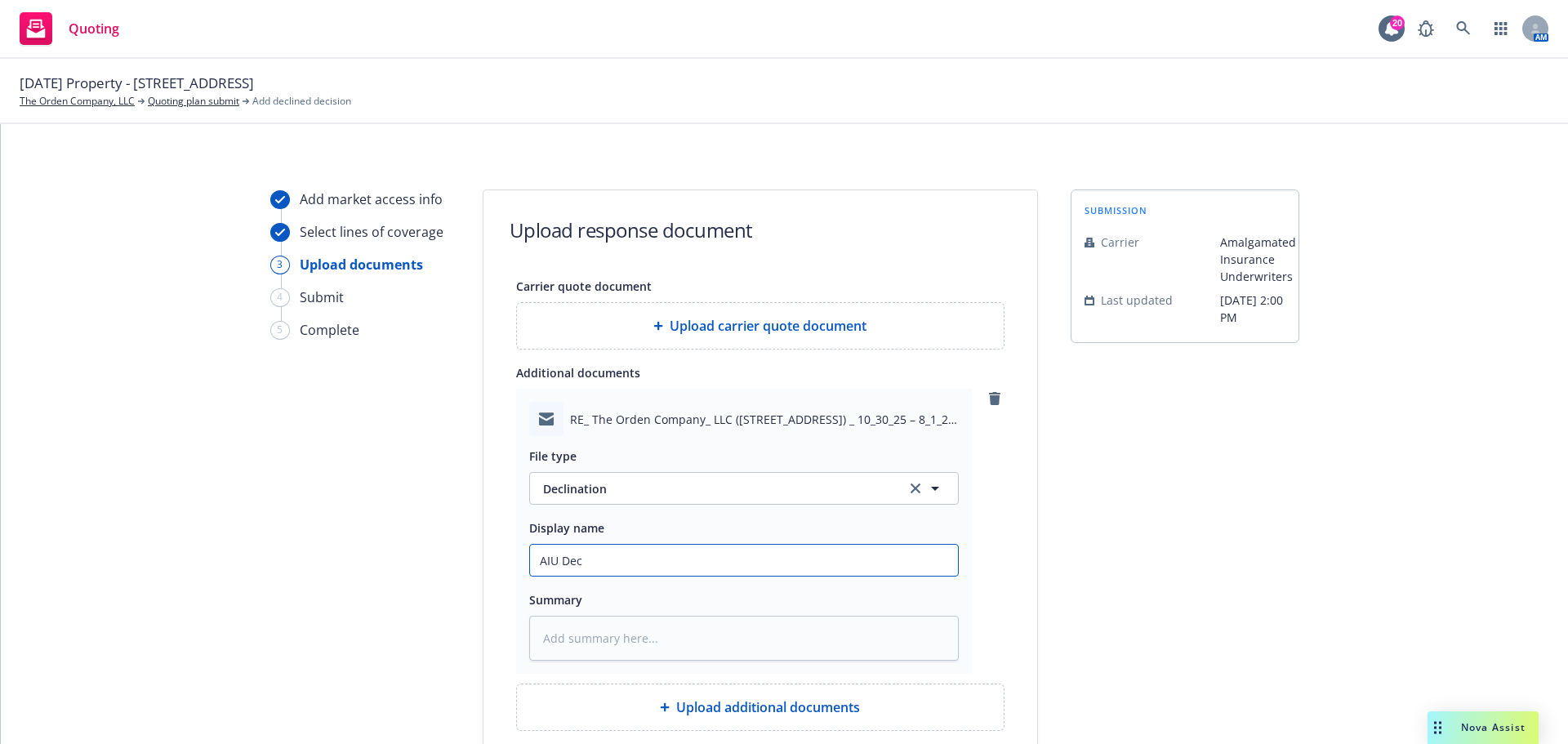
type textarea "x"
type input "AIU Decl"
type textarea "x"
type input "AIU Decli"
type textarea "x"
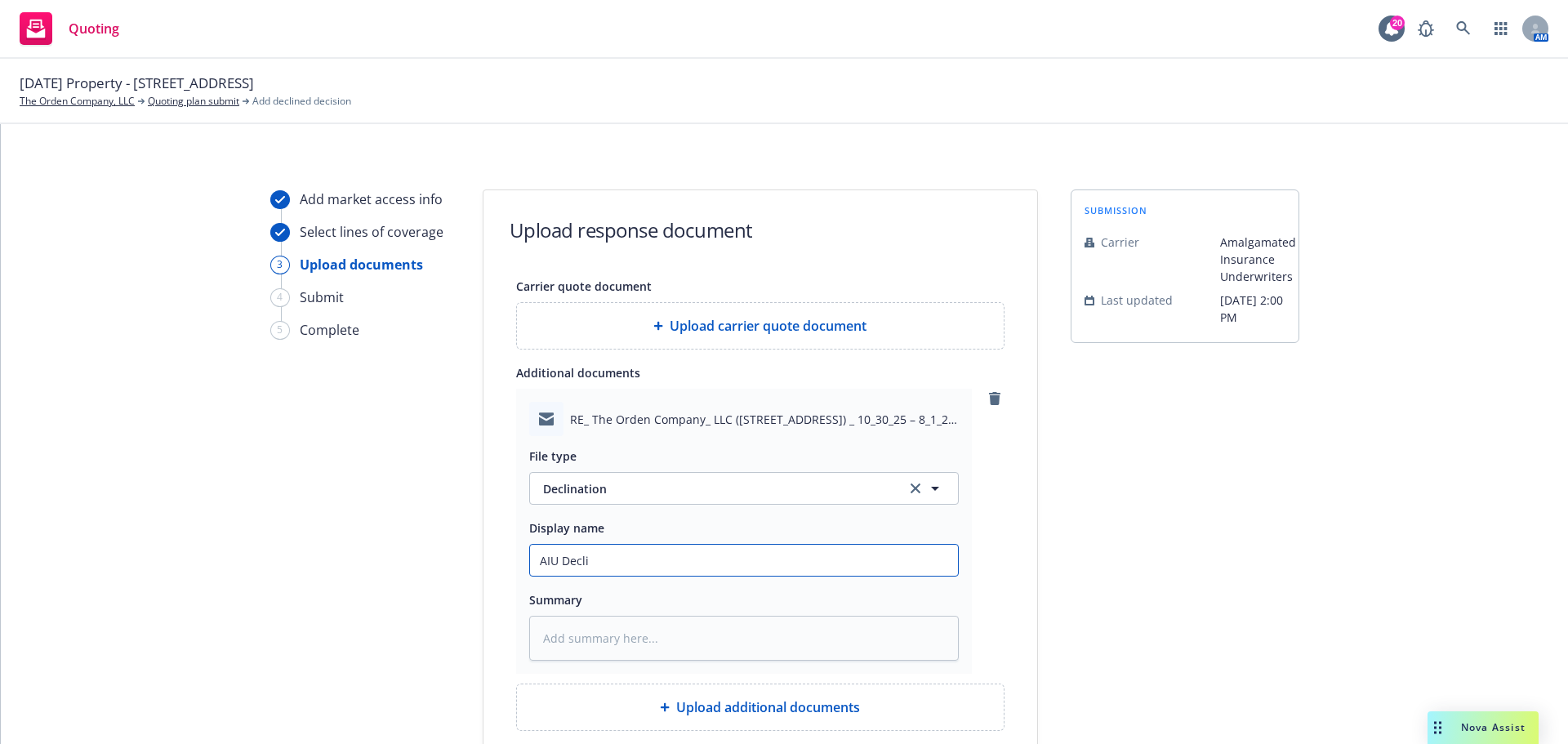
type input "AIU Declin"
type textarea "x"
type input "AIU Declina"
type textarea "x"
type input "AIU Declinat"
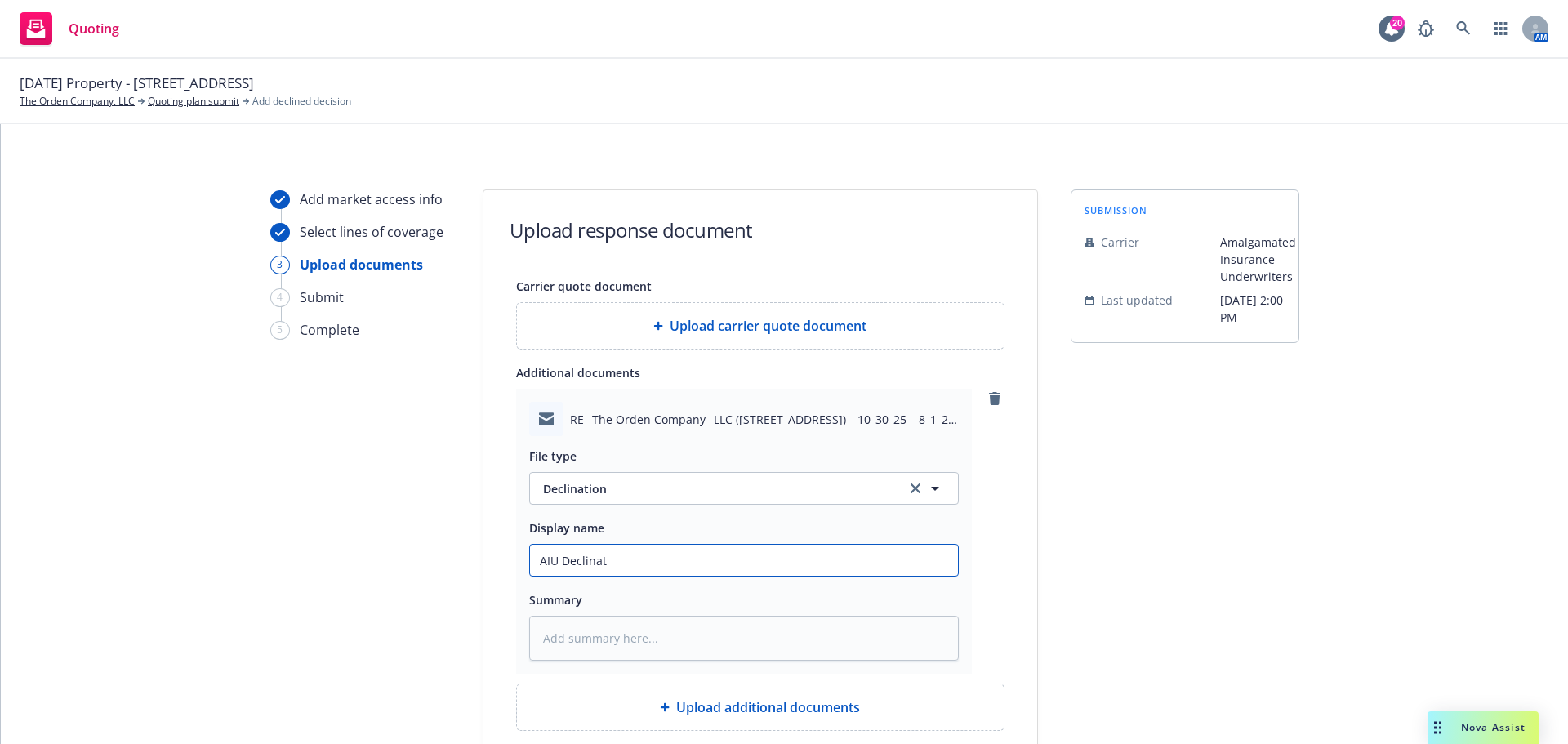
type textarea "x"
type input "AIU Declinati"
type textarea "x"
type input "AIU Declinatio"
type textarea "x"
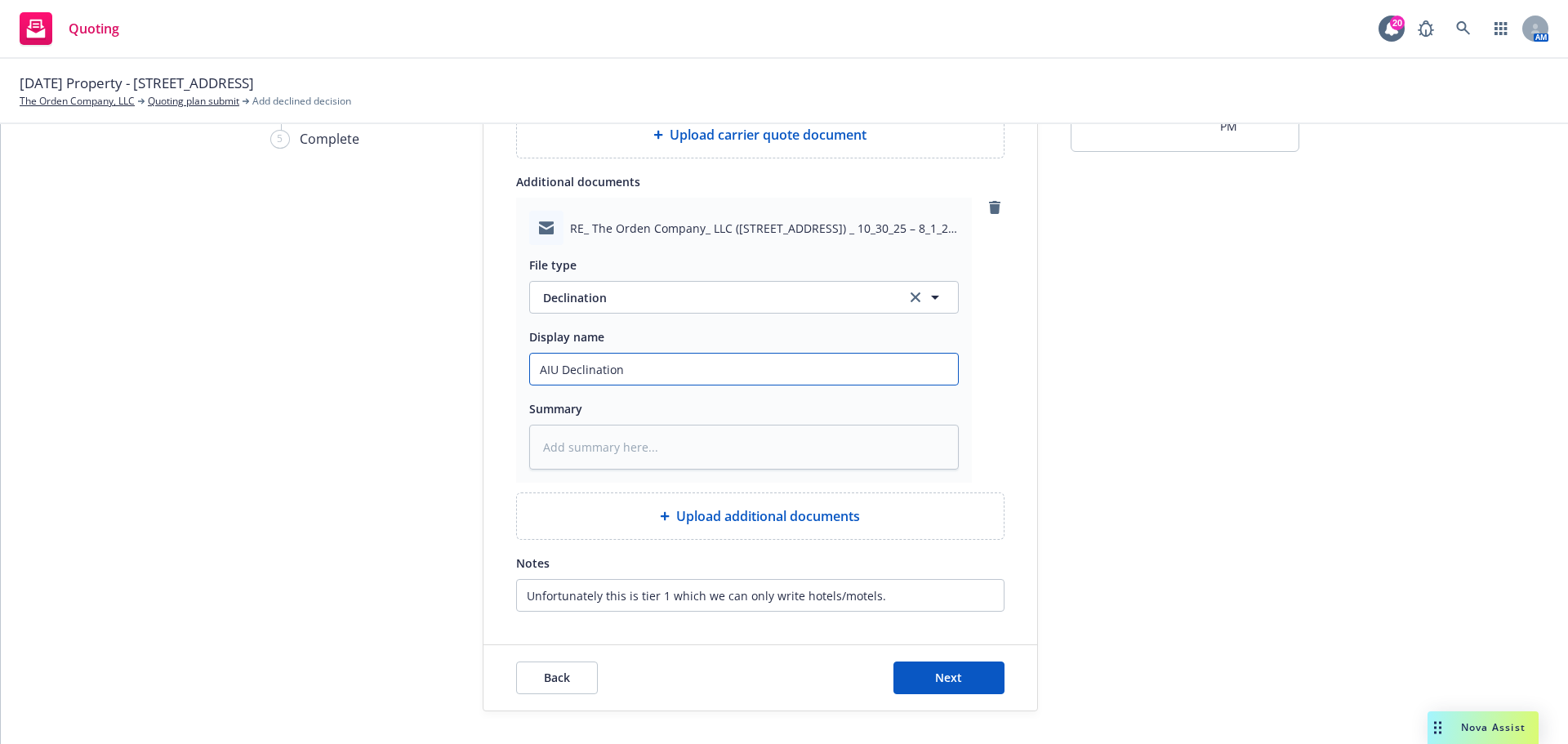
scroll to position [223, 0]
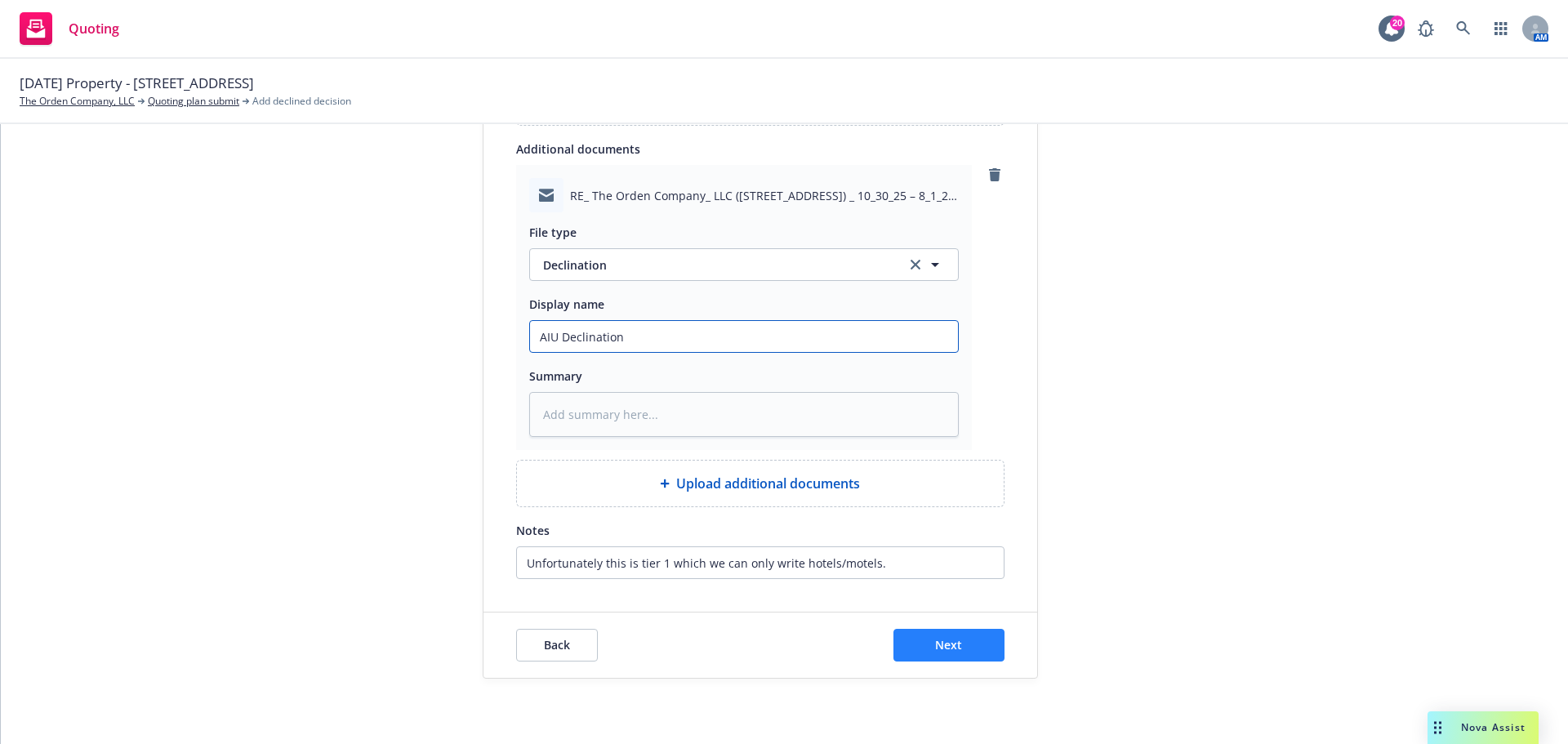
type input "AIU Declination"
click at [957, 646] on button "Next" at bounding box center [949, 645] width 111 height 32
type textarea "x"
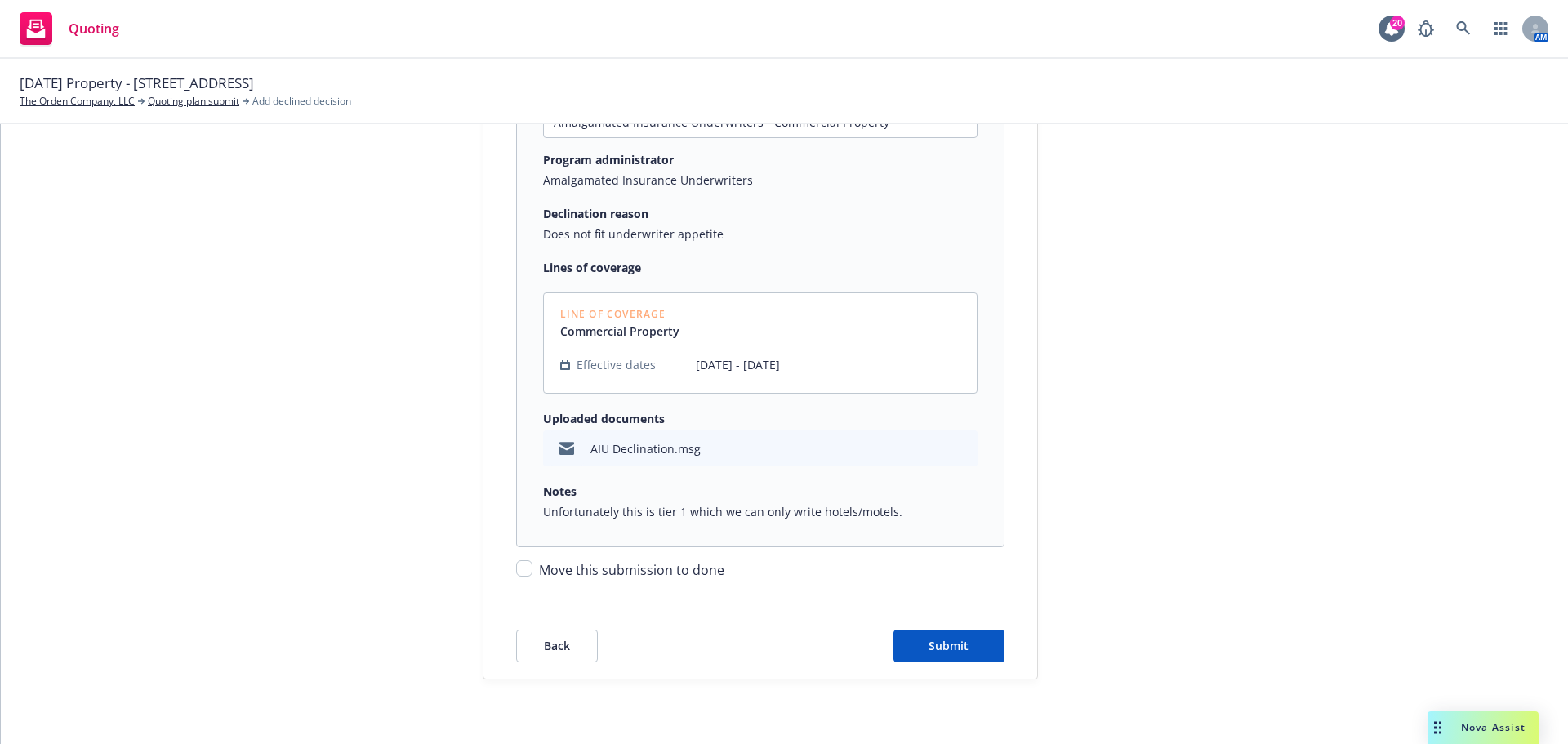
click at [508, 564] on div "Display name Amalgamated Insurance Underwriters - Commercial Property Program a…" at bounding box center [761, 316] width 554 height 528
click at [516, 566] on input "Move this submission to done" at bounding box center [524, 568] width 17 height 17
checkbox input "true"
click at [937, 643] on span "Submit" at bounding box center [948, 646] width 40 height 16
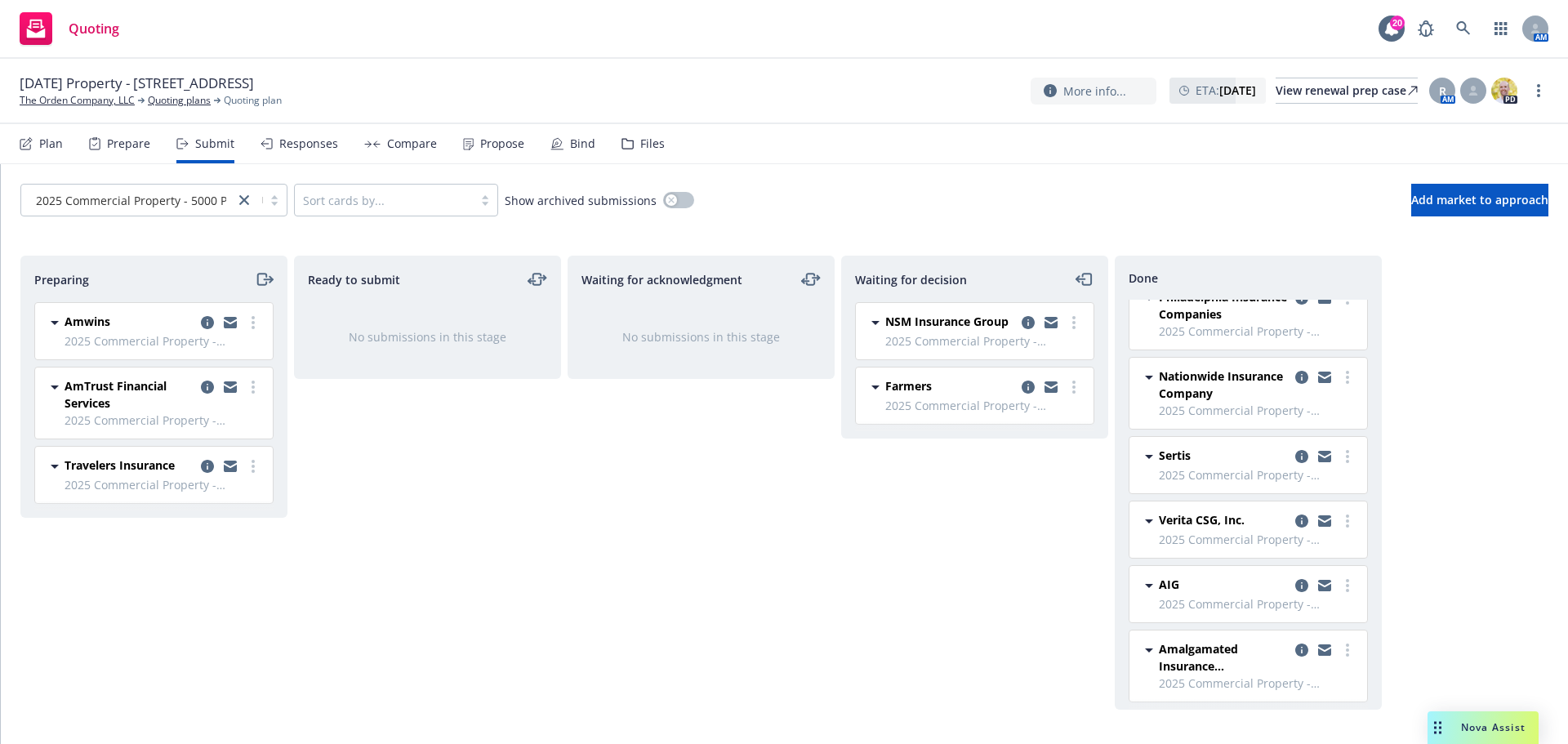
scroll to position [301, 0]
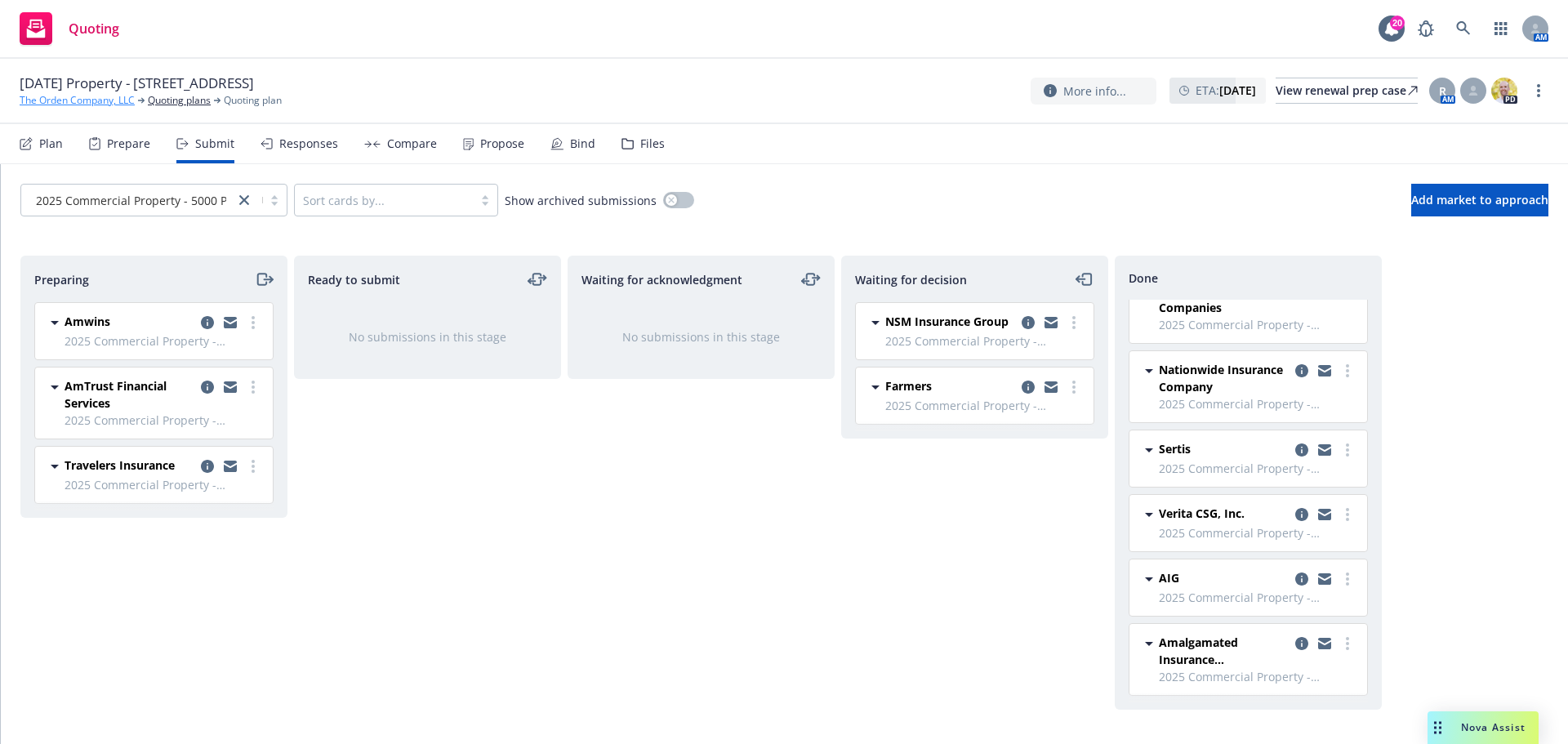
click at [88, 98] on link "The Orden Company, LLC" at bounding box center [77, 99] width 115 height 15
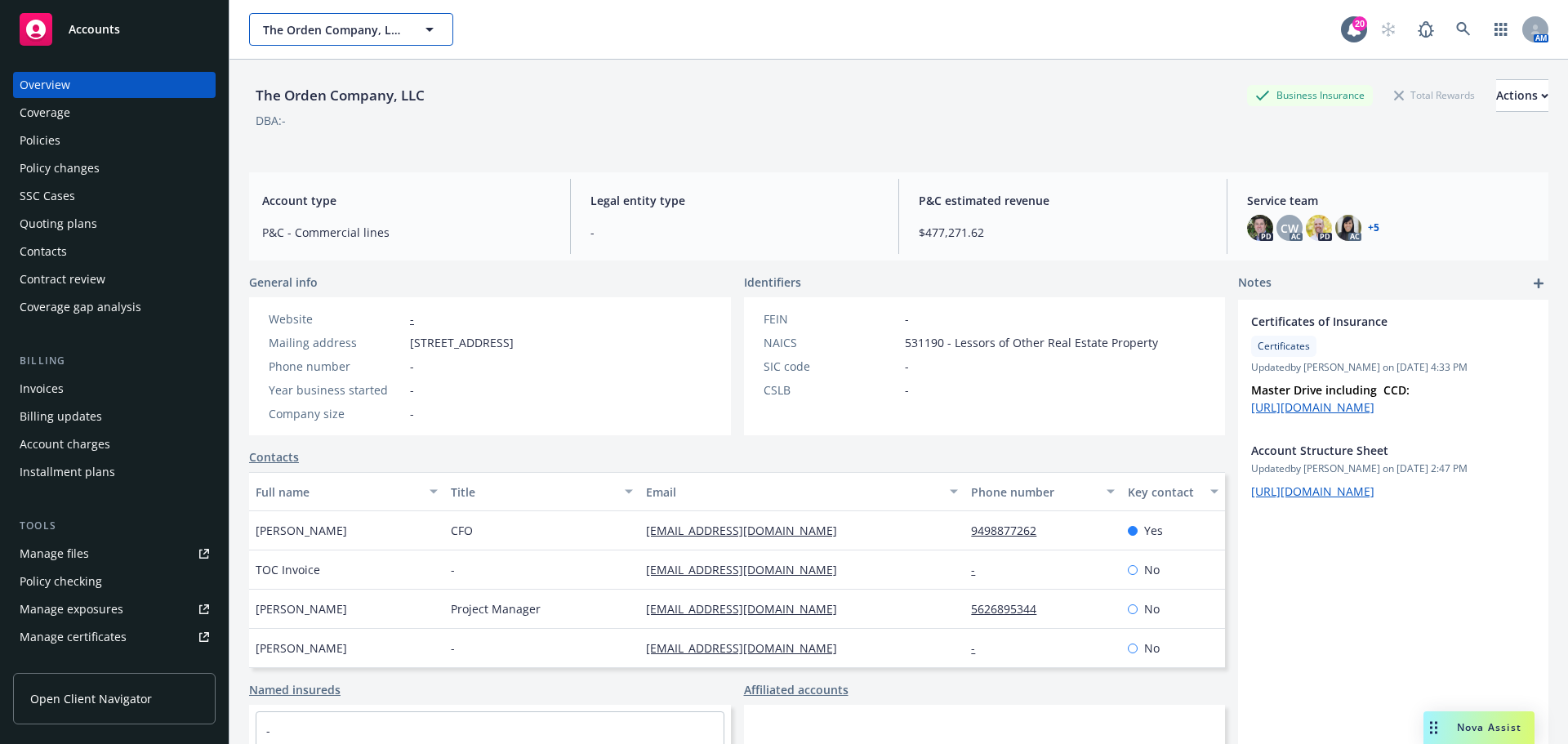
click at [373, 22] on span "The Orden Company, LLC" at bounding box center [333, 30] width 141 height 18
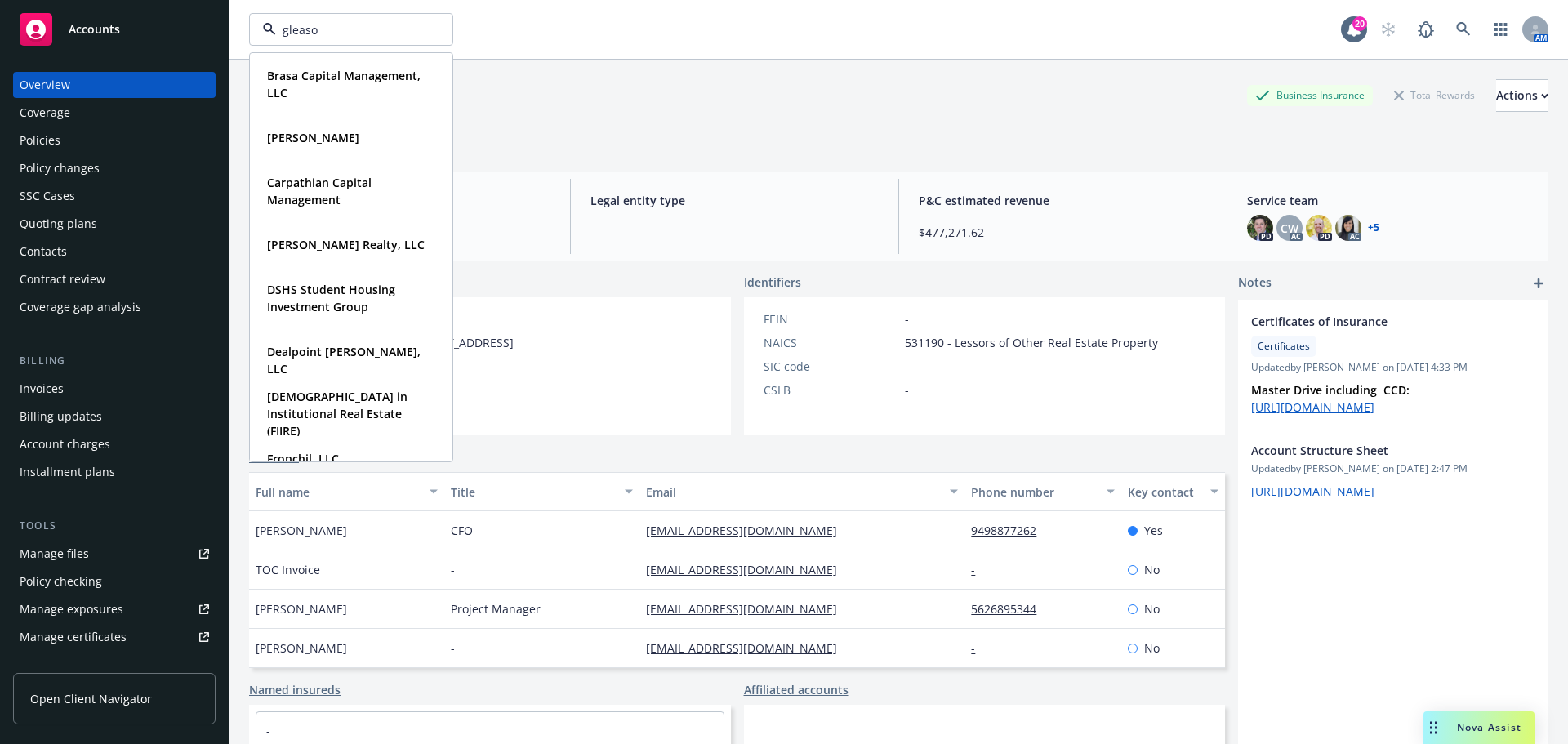
type input "[PERSON_NAME]"
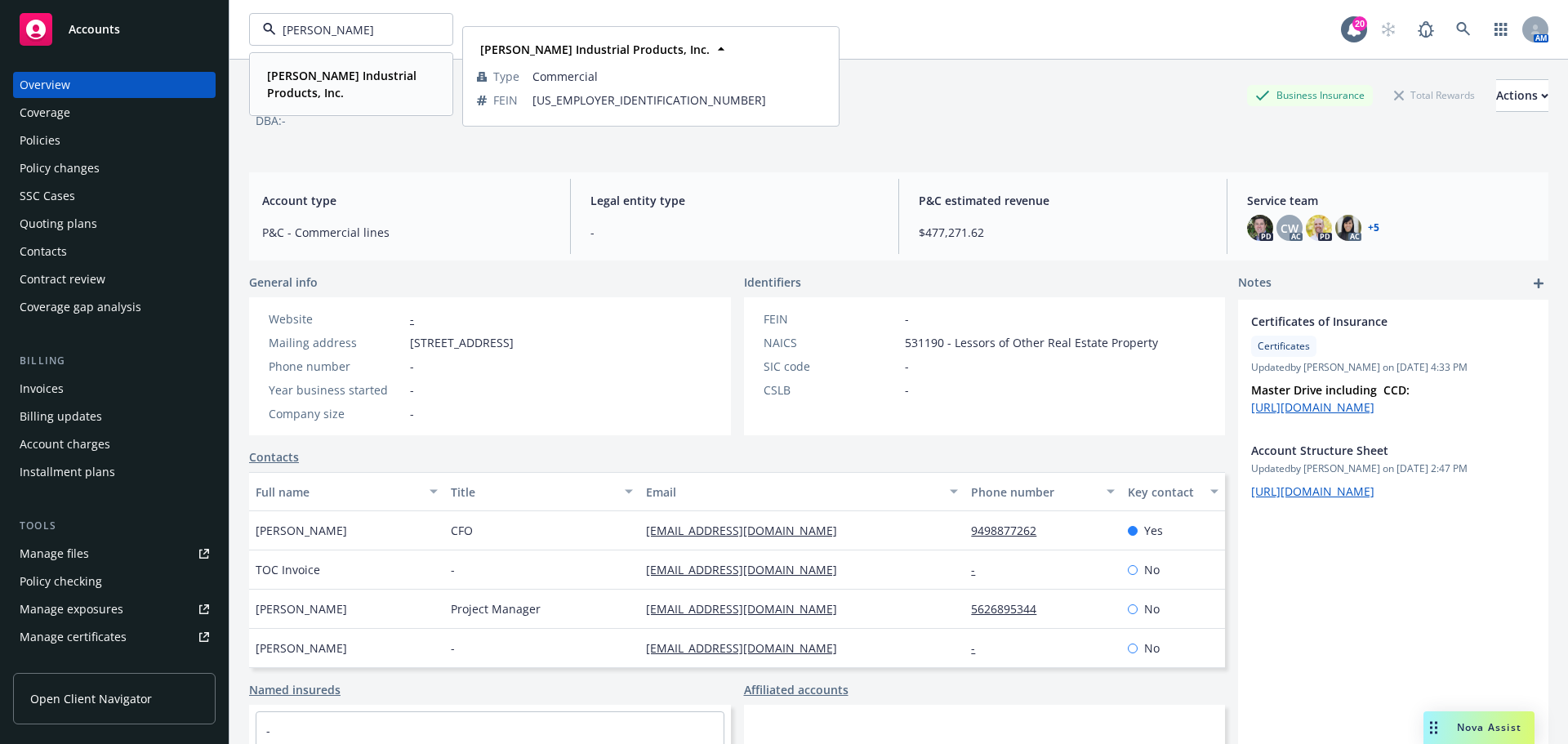
click at [350, 77] on strong "[PERSON_NAME] Industrial Products, Inc." at bounding box center [341, 83] width 149 height 32
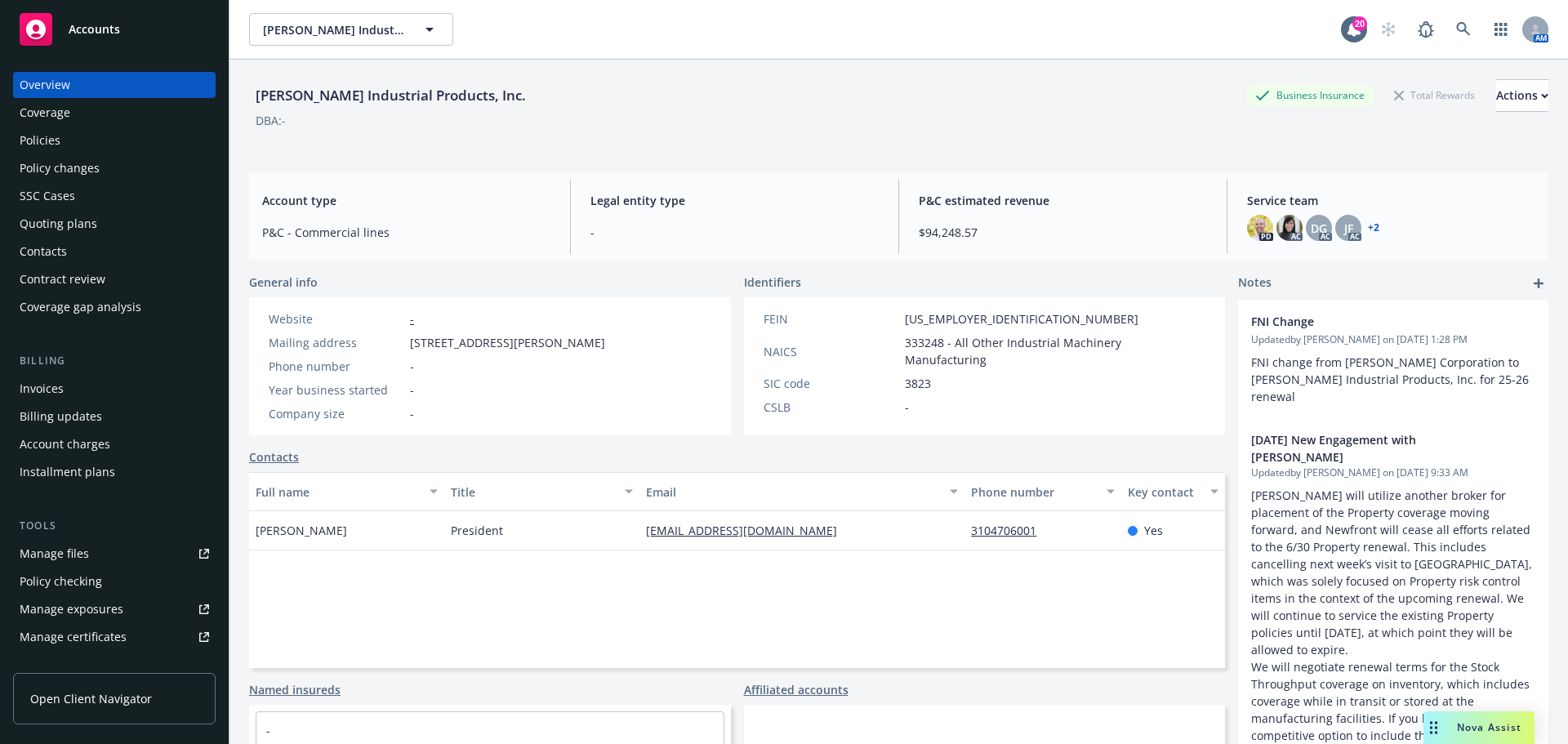
click at [40, 394] on div "Invoices" at bounding box center [41, 388] width 44 height 26
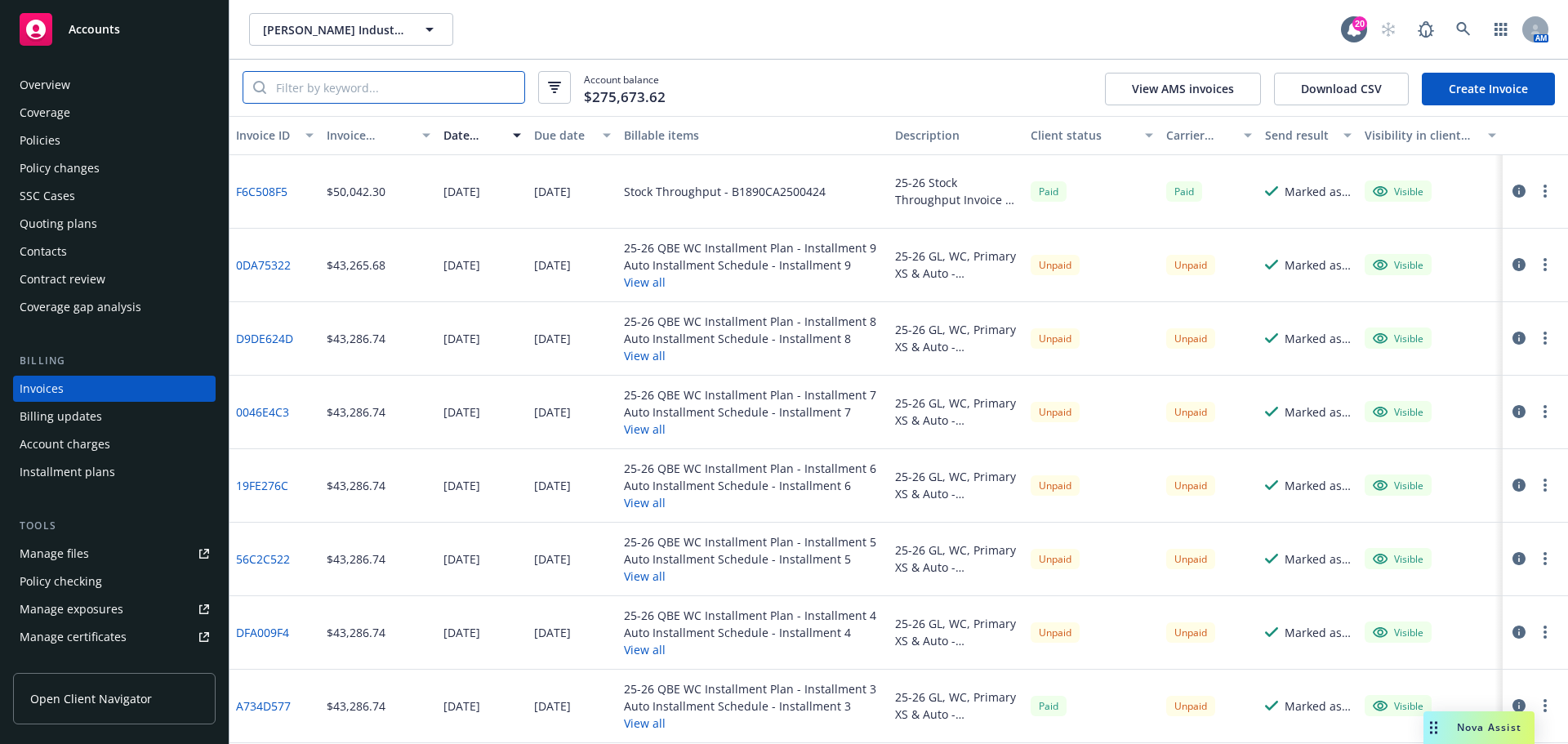
click at [324, 100] on input "search" at bounding box center [395, 88] width 258 height 31
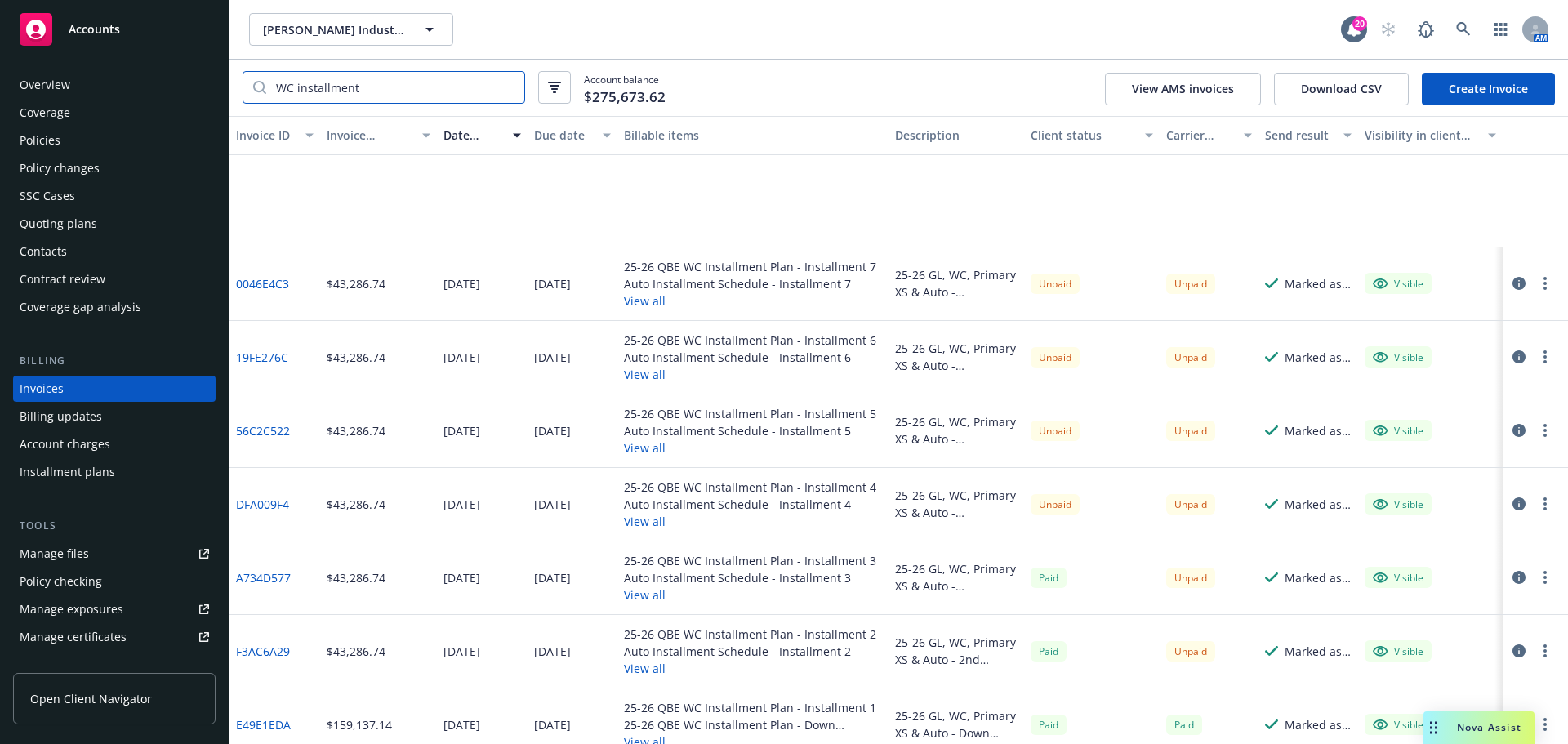
scroll to position [245, 0]
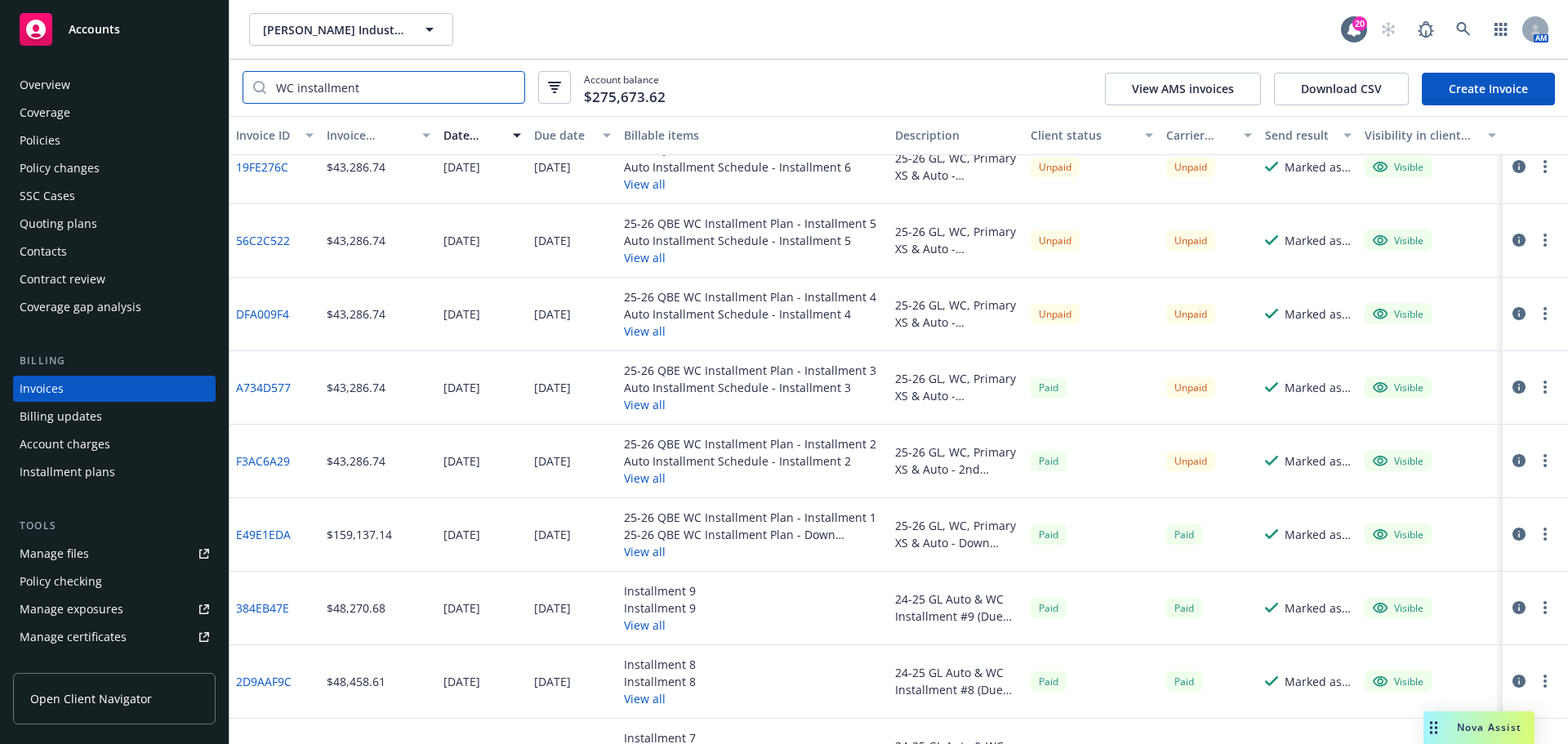
type input "WC installment"
click at [755, 51] on div "[PERSON_NAME] Industrial Products, Inc. [PERSON_NAME] Industrial Products, Inc.…" at bounding box center [898, 29] width 1338 height 59
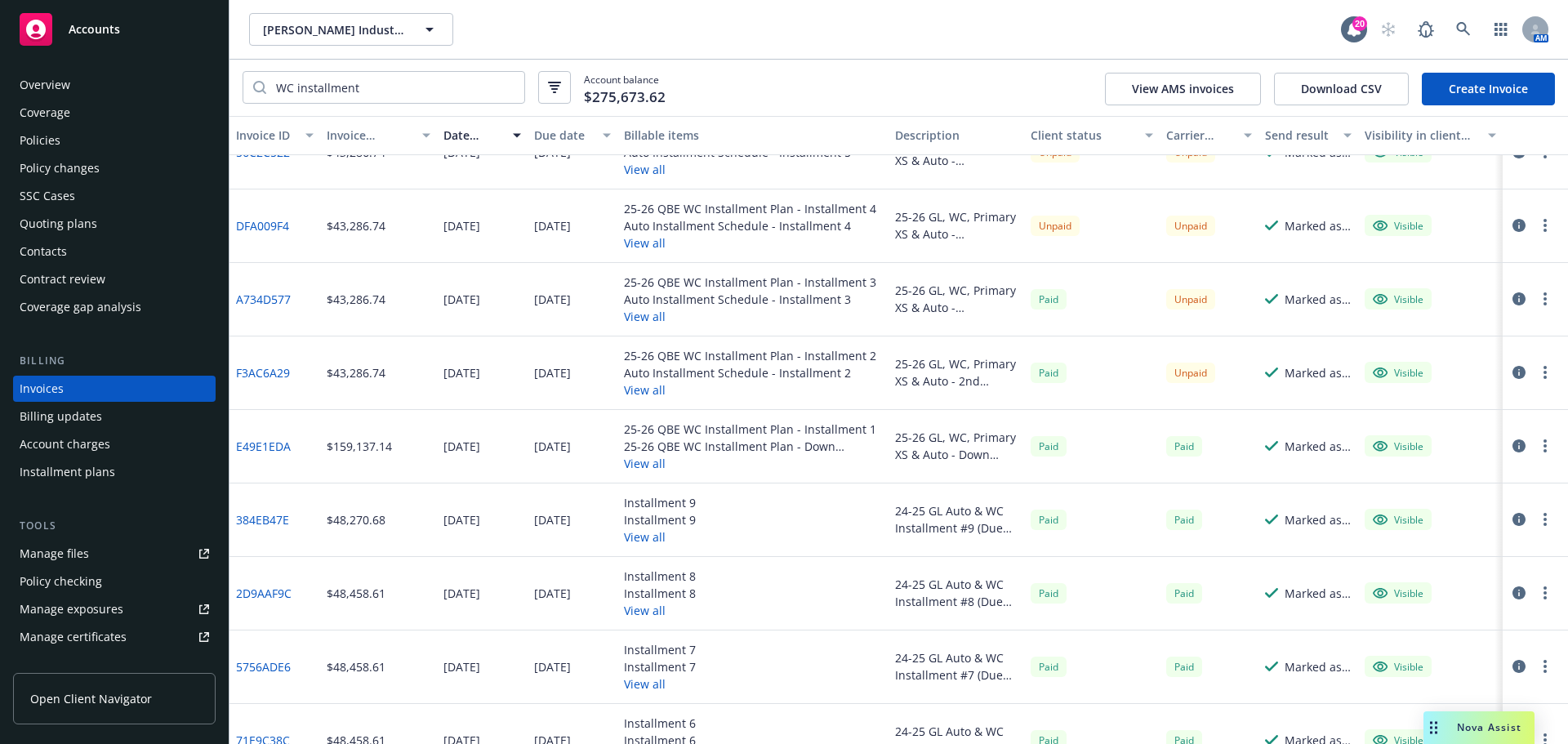
scroll to position [327, 0]
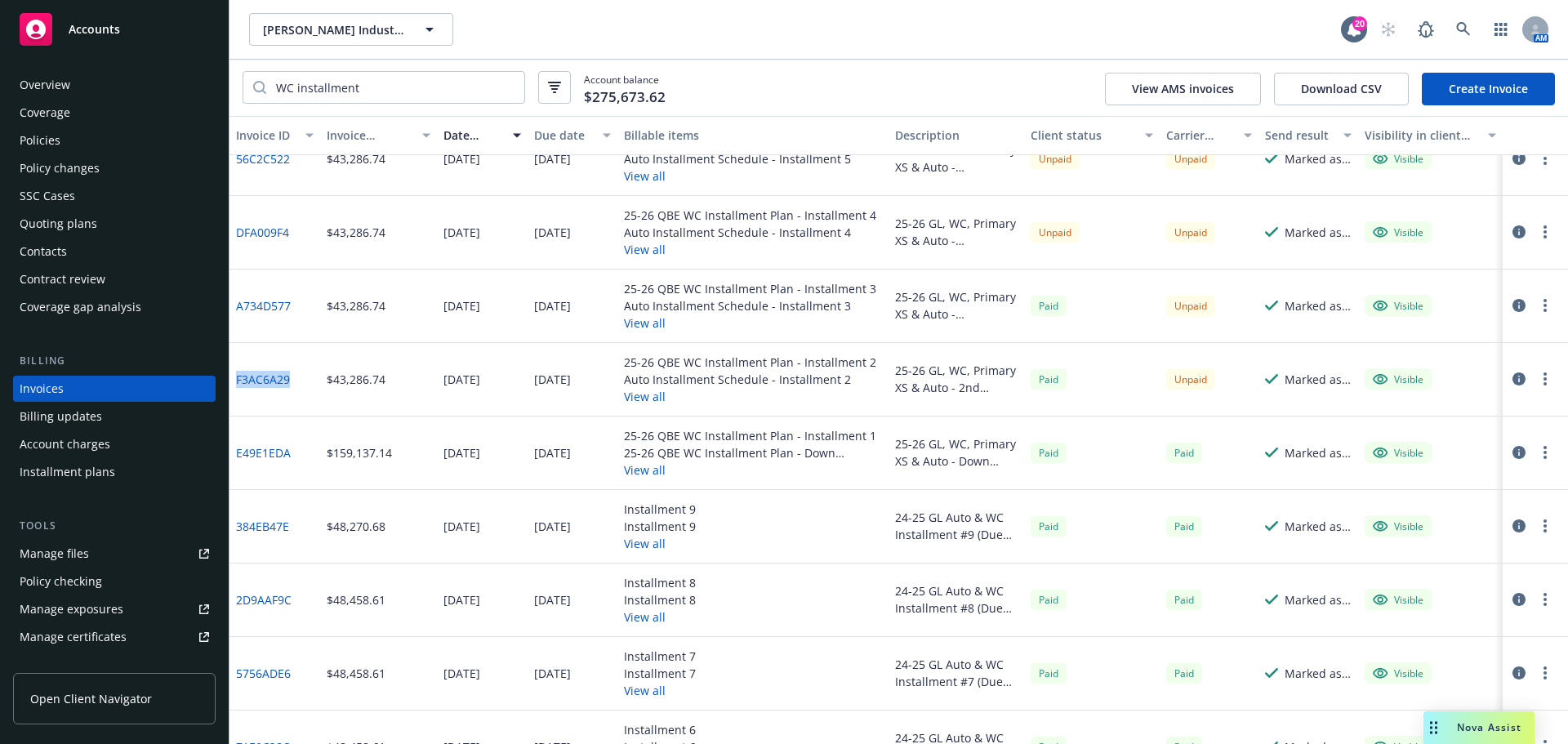
drag, startPoint x: 295, startPoint y: 380, endPoint x: 232, endPoint y: 380, distance: 63.0
click at [232, 380] on div "F3AC6A29" at bounding box center [274, 379] width 91 height 73
copy link "F3AC6A29"
click at [292, 22] on span "[PERSON_NAME] Industrial Products, Inc." at bounding box center [333, 30] width 141 height 18
type input "the orden"
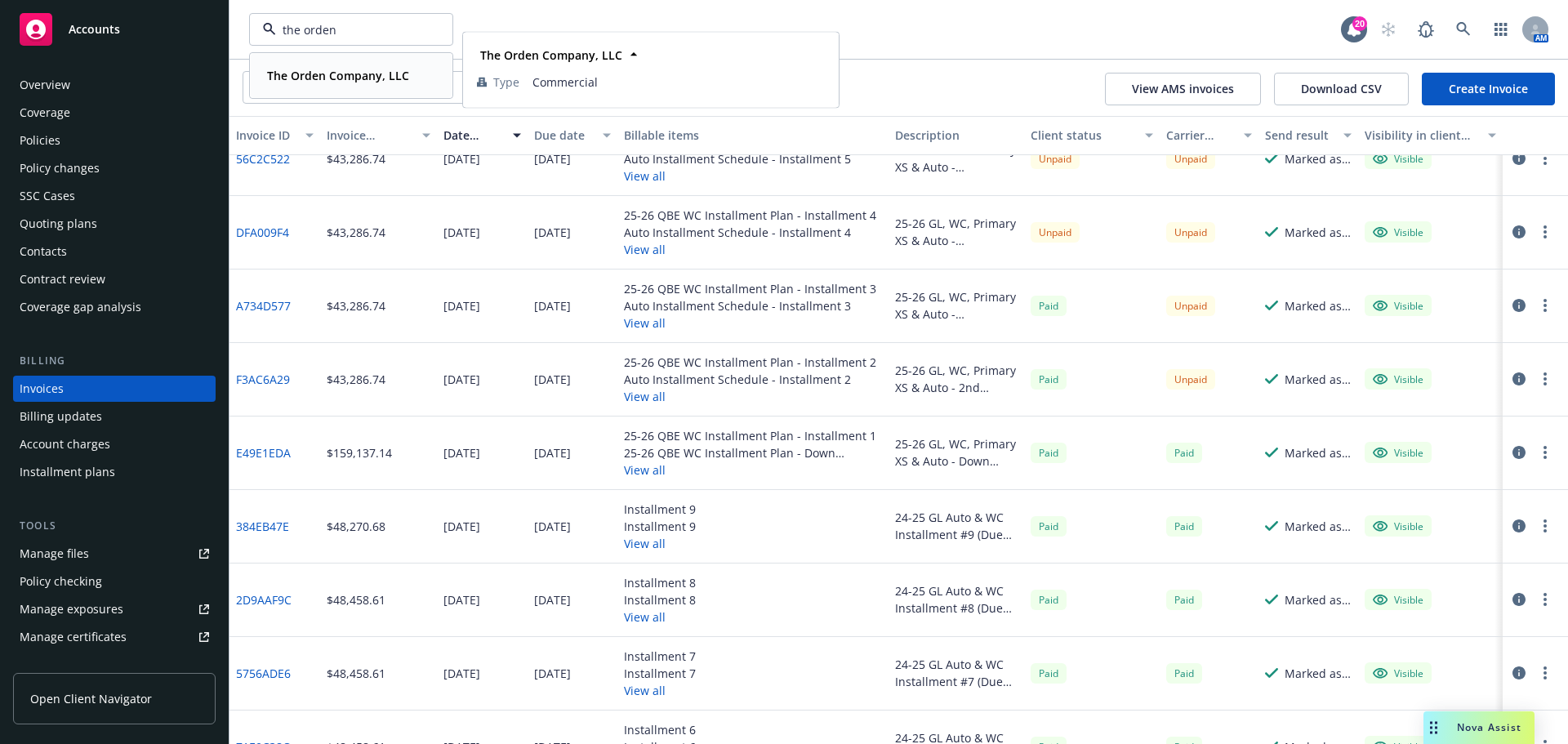
click at [298, 82] on strong "The Orden Company, LLC" at bounding box center [338, 75] width 142 height 16
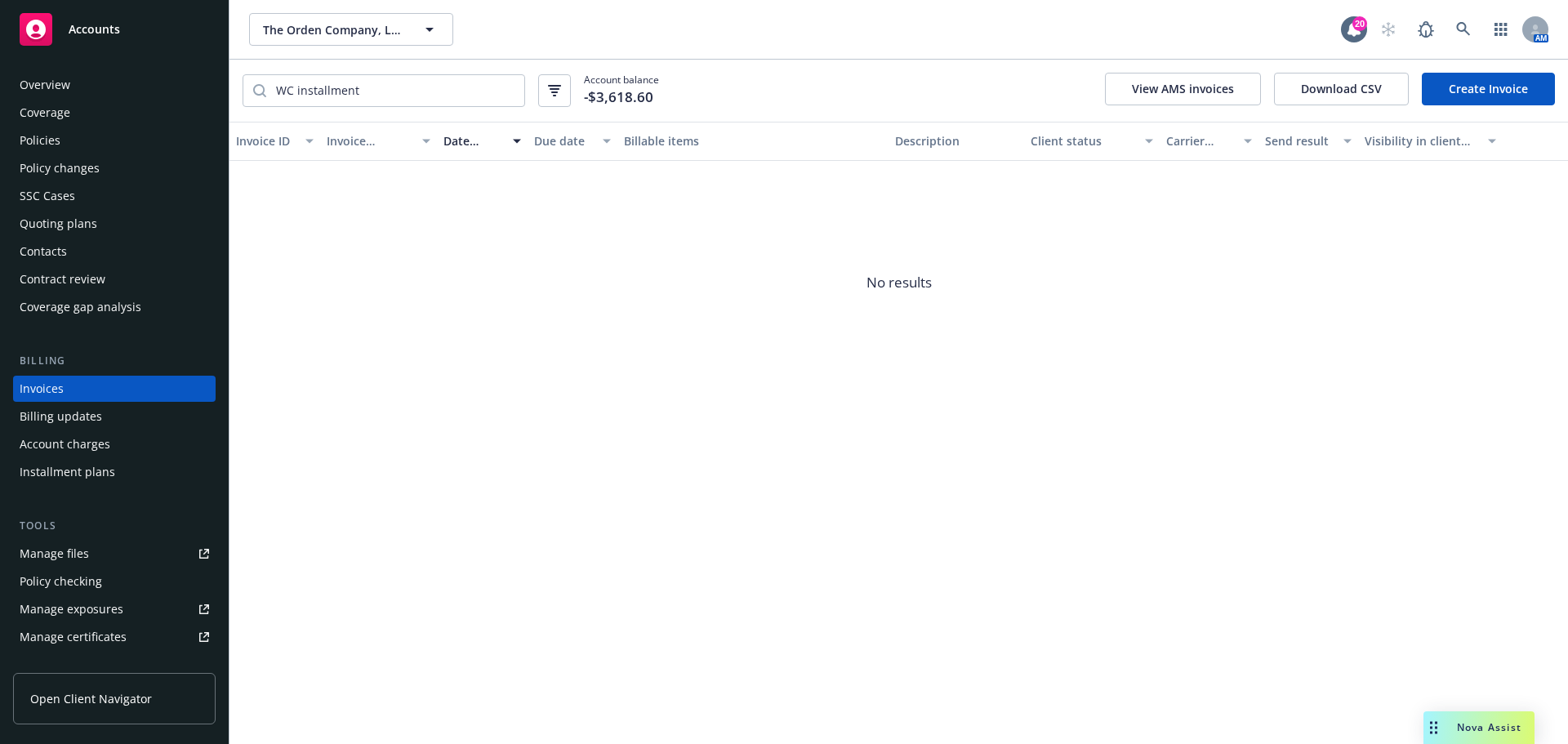
click at [93, 141] on div "Policies" at bounding box center [114, 140] width 189 height 26
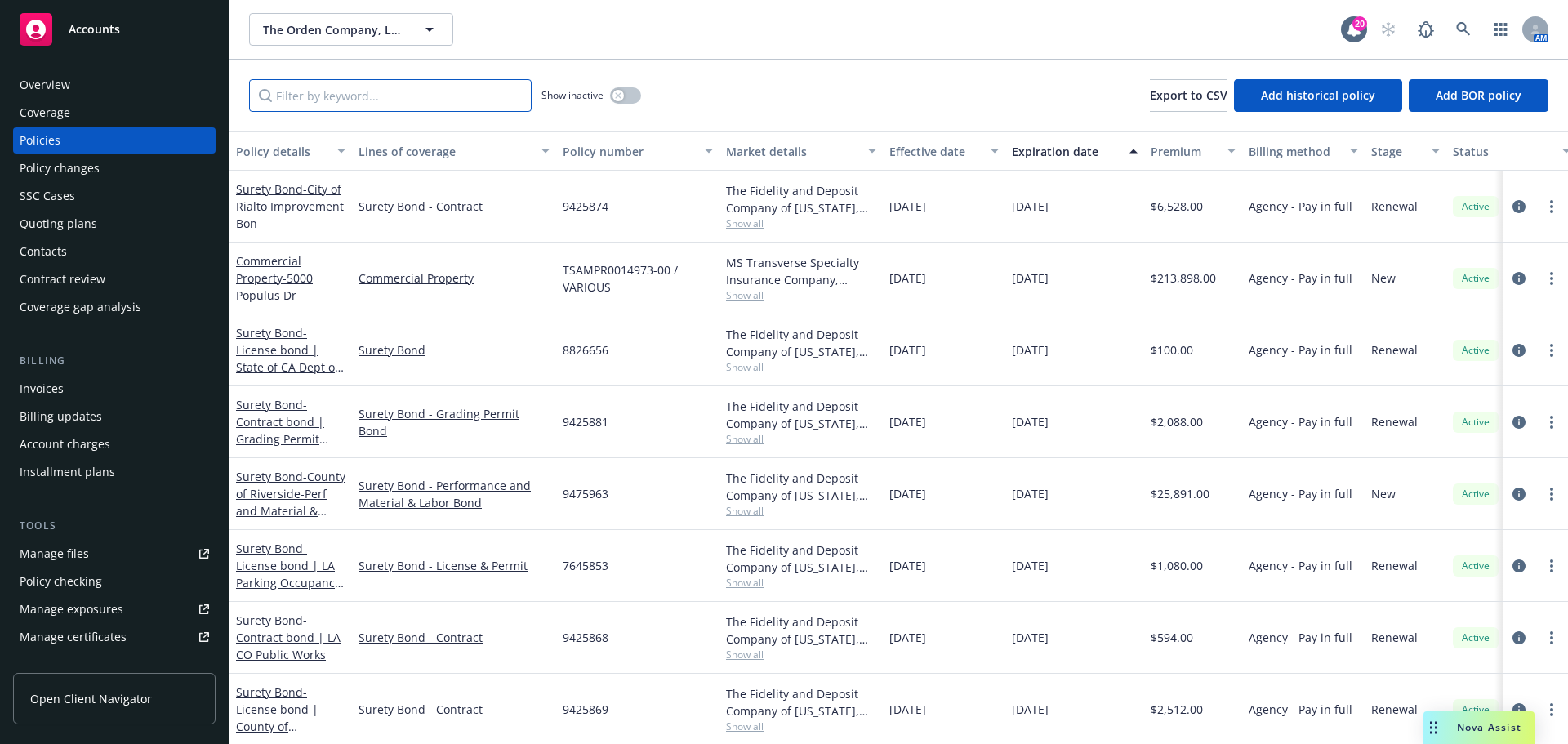
click at [450, 108] on input "Filter by keyword..." at bounding box center [390, 95] width 283 height 32
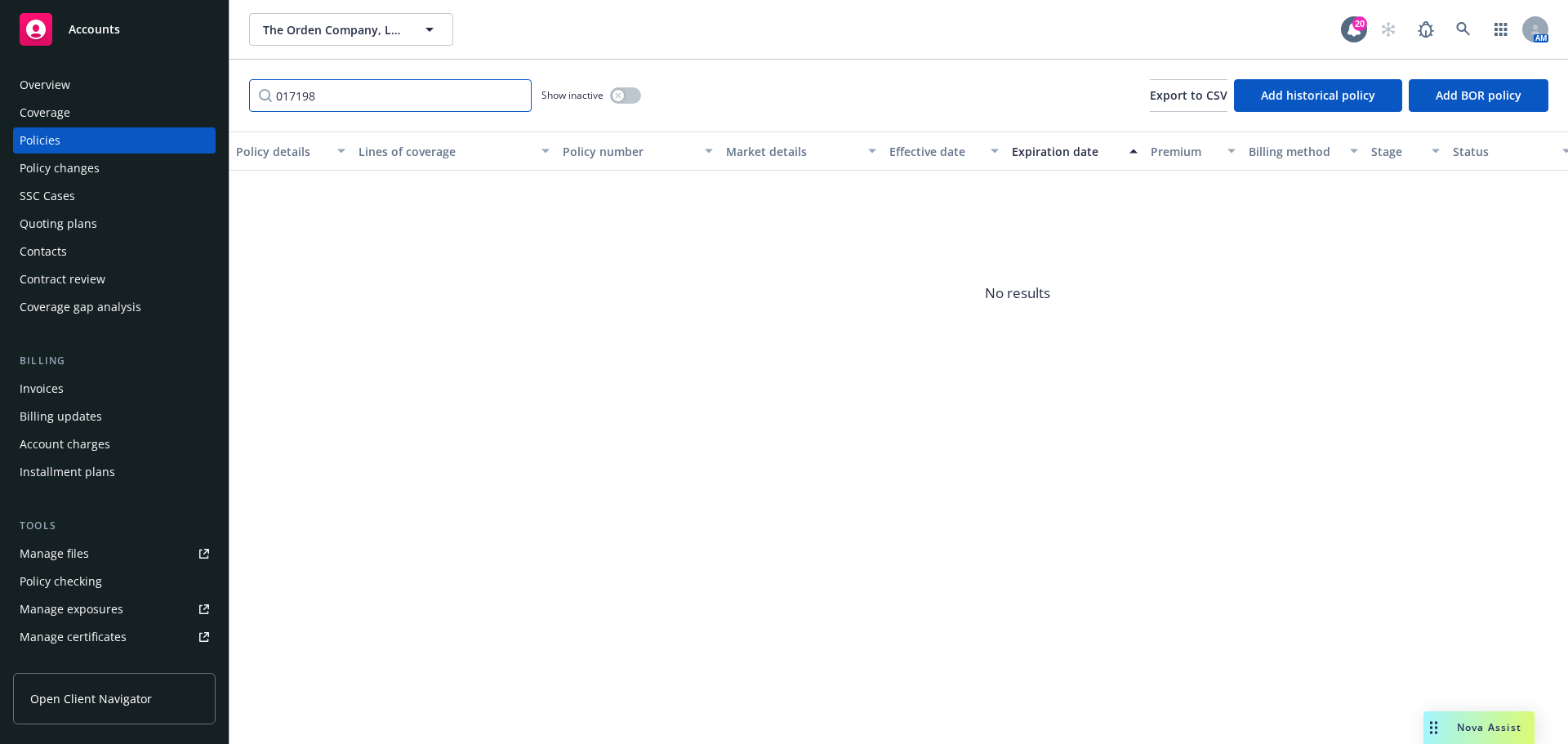
type input "017198"
click at [286, 28] on span "The Orden Company, LLC" at bounding box center [333, 30] width 141 height 18
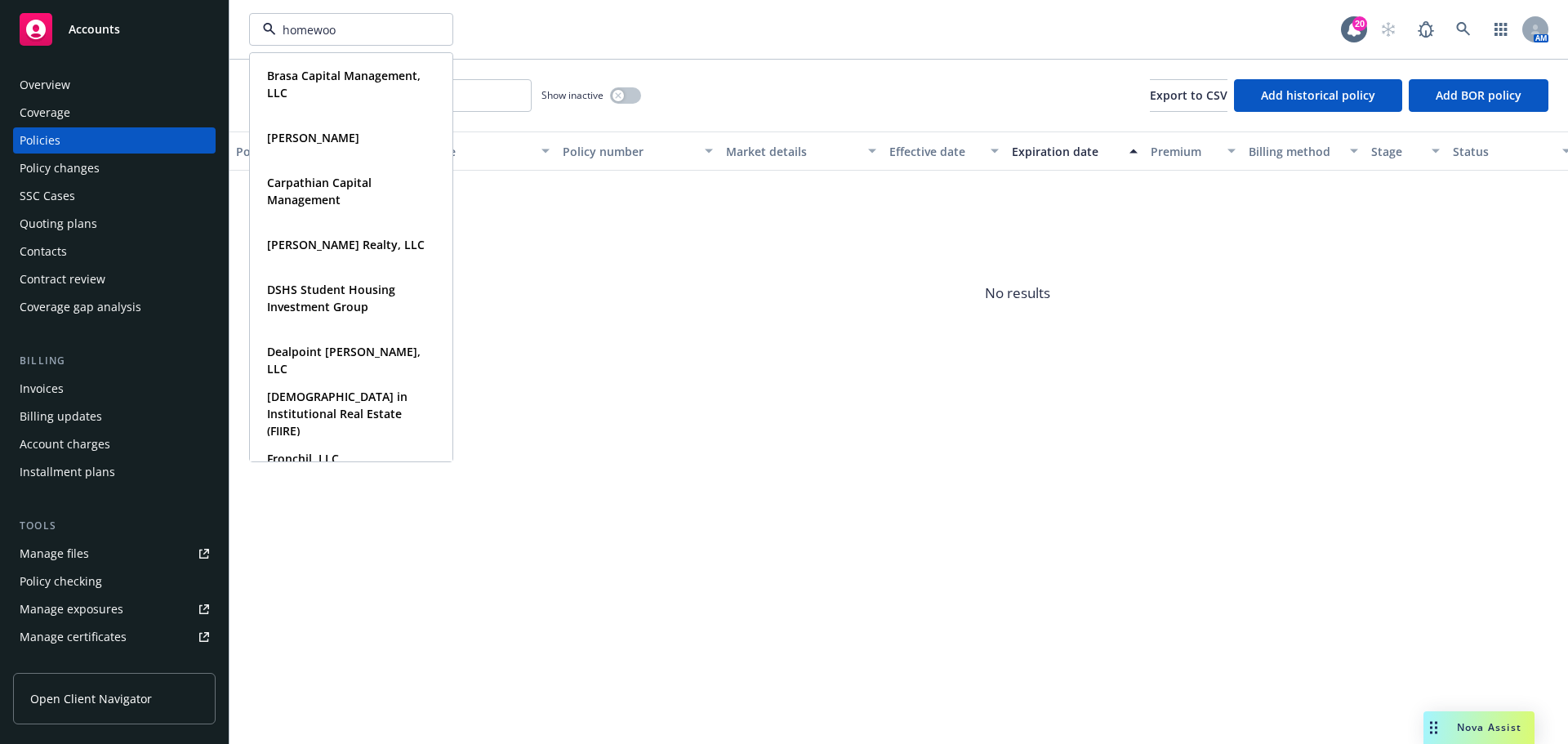
type input "homewood"
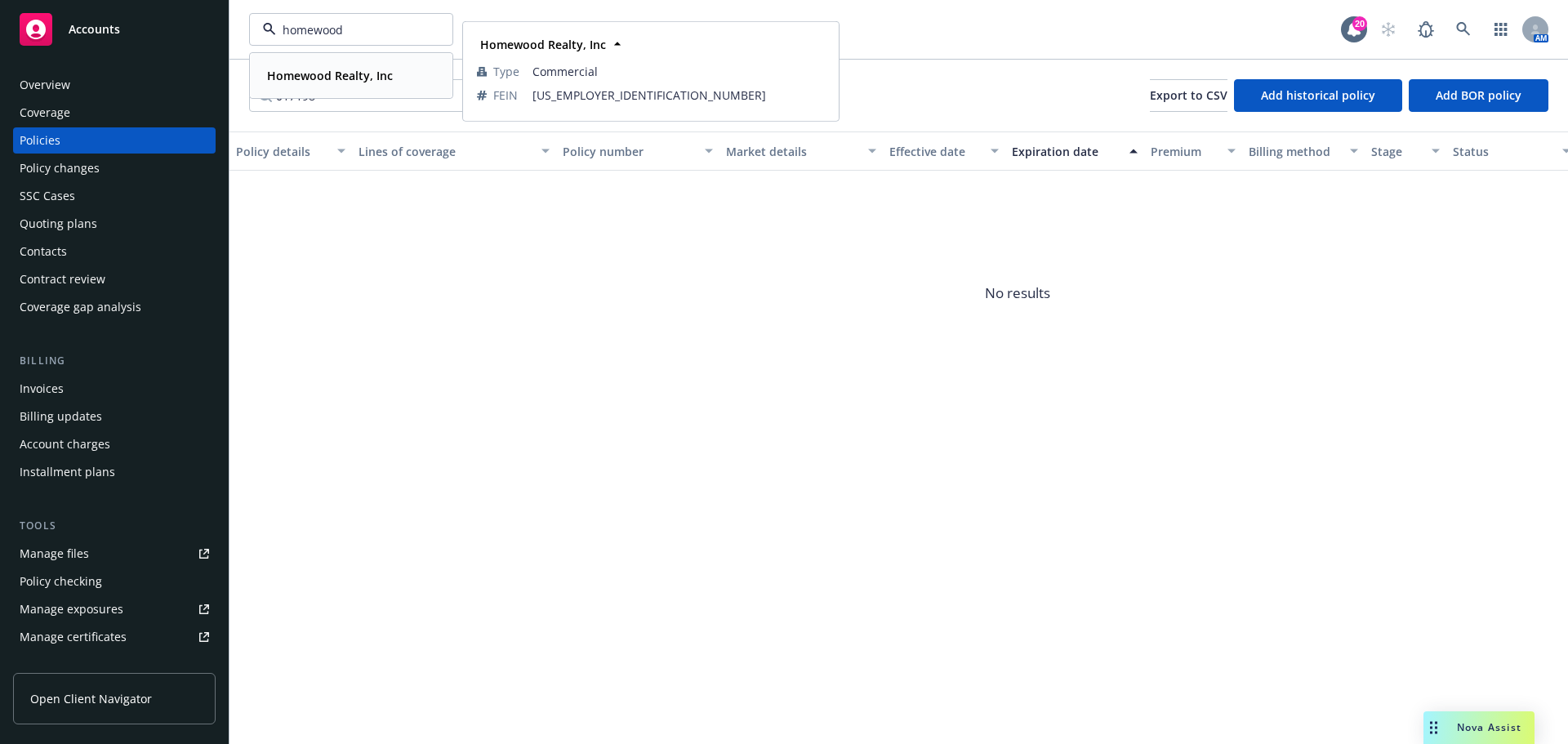
click at [303, 85] on div "Homewood Realty, Inc" at bounding box center [328, 75] width 136 height 23
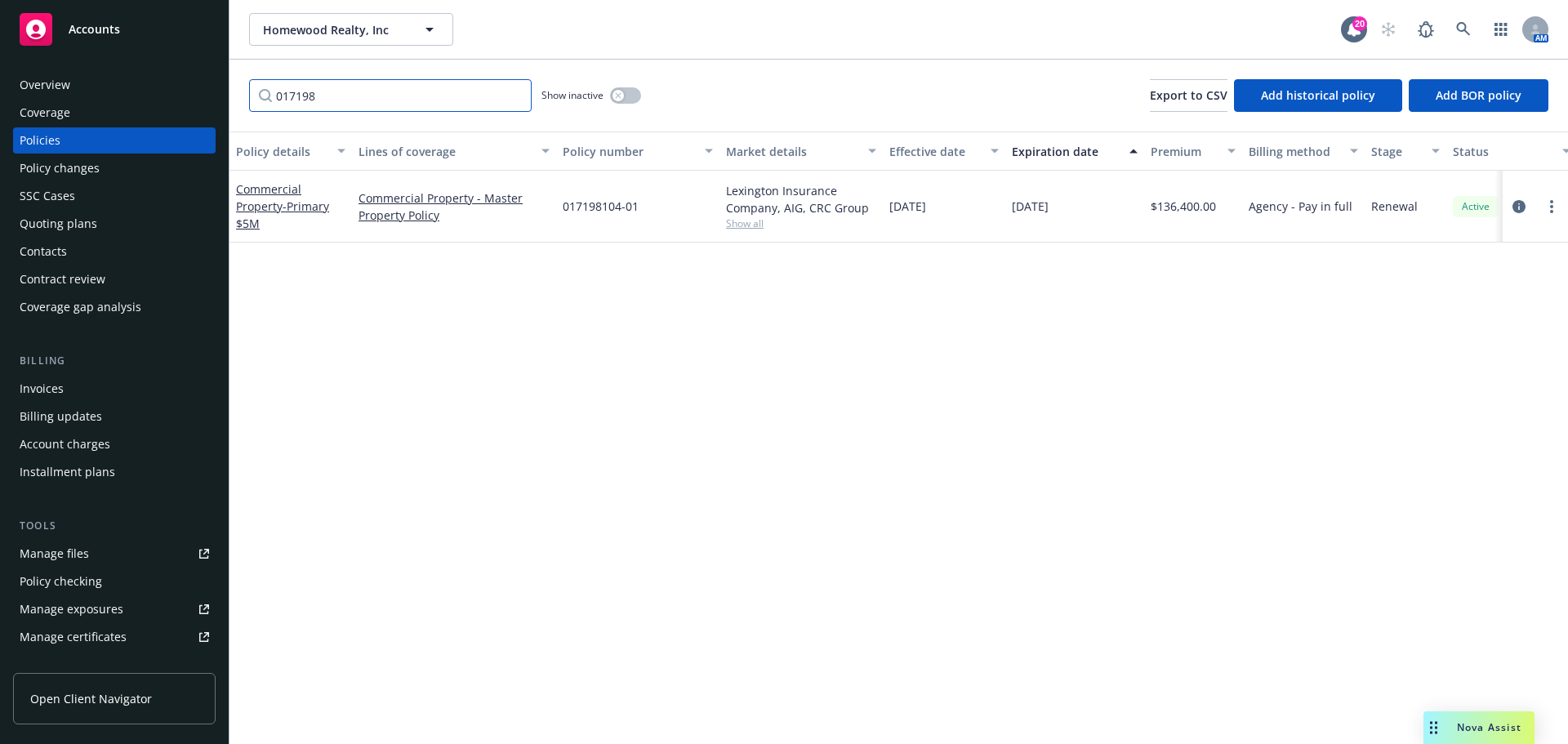
click at [353, 99] on input "017198" at bounding box center [390, 95] width 283 height 32
click at [1518, 209] on icon "circleInformation" at bounding box center [1518, 206] width 13 height 13
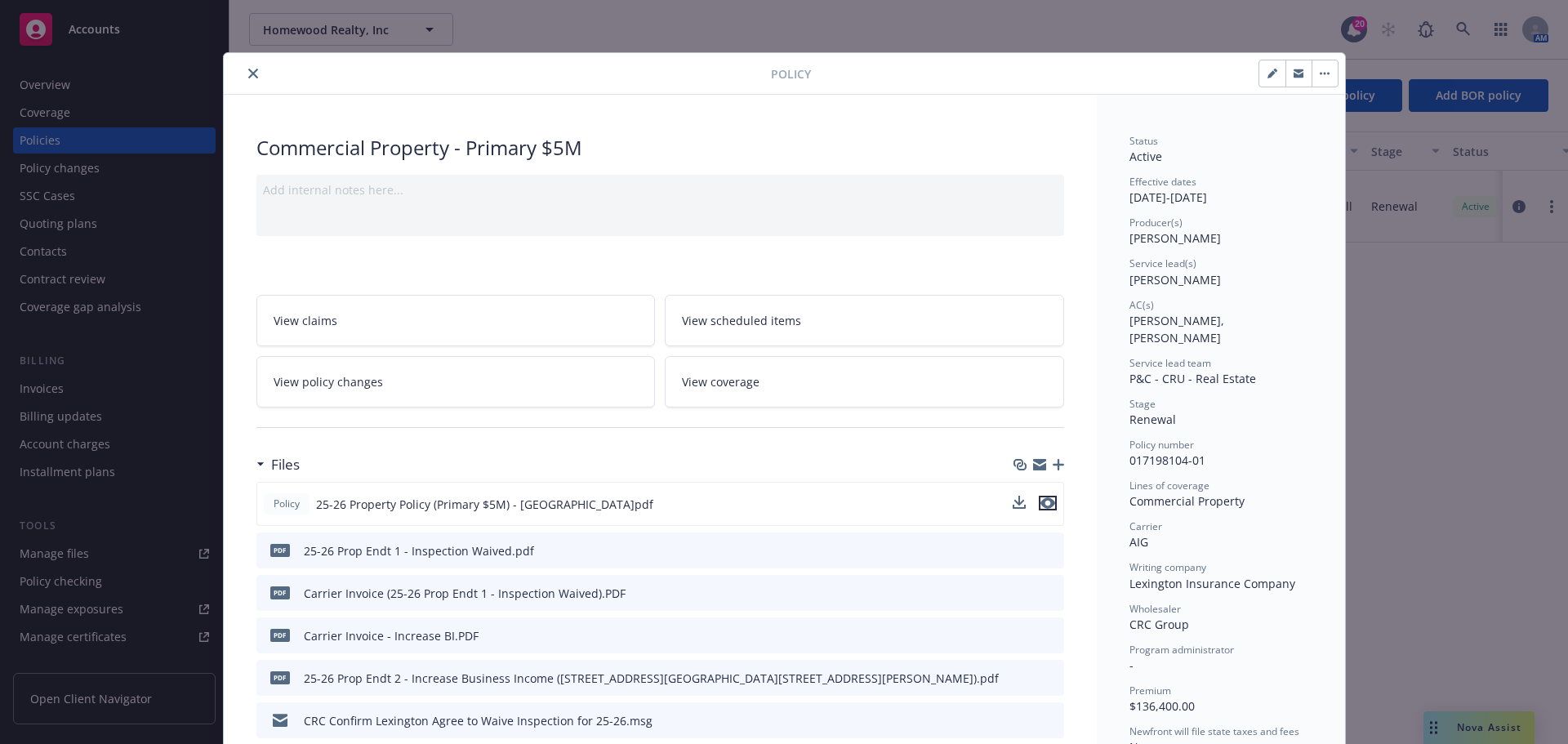
click at [1042, 501] on icon "preview file" at bounding box center [1047, 503] width 15 height 12
